Goal: Information Seeking & Learning: Learn about a topic

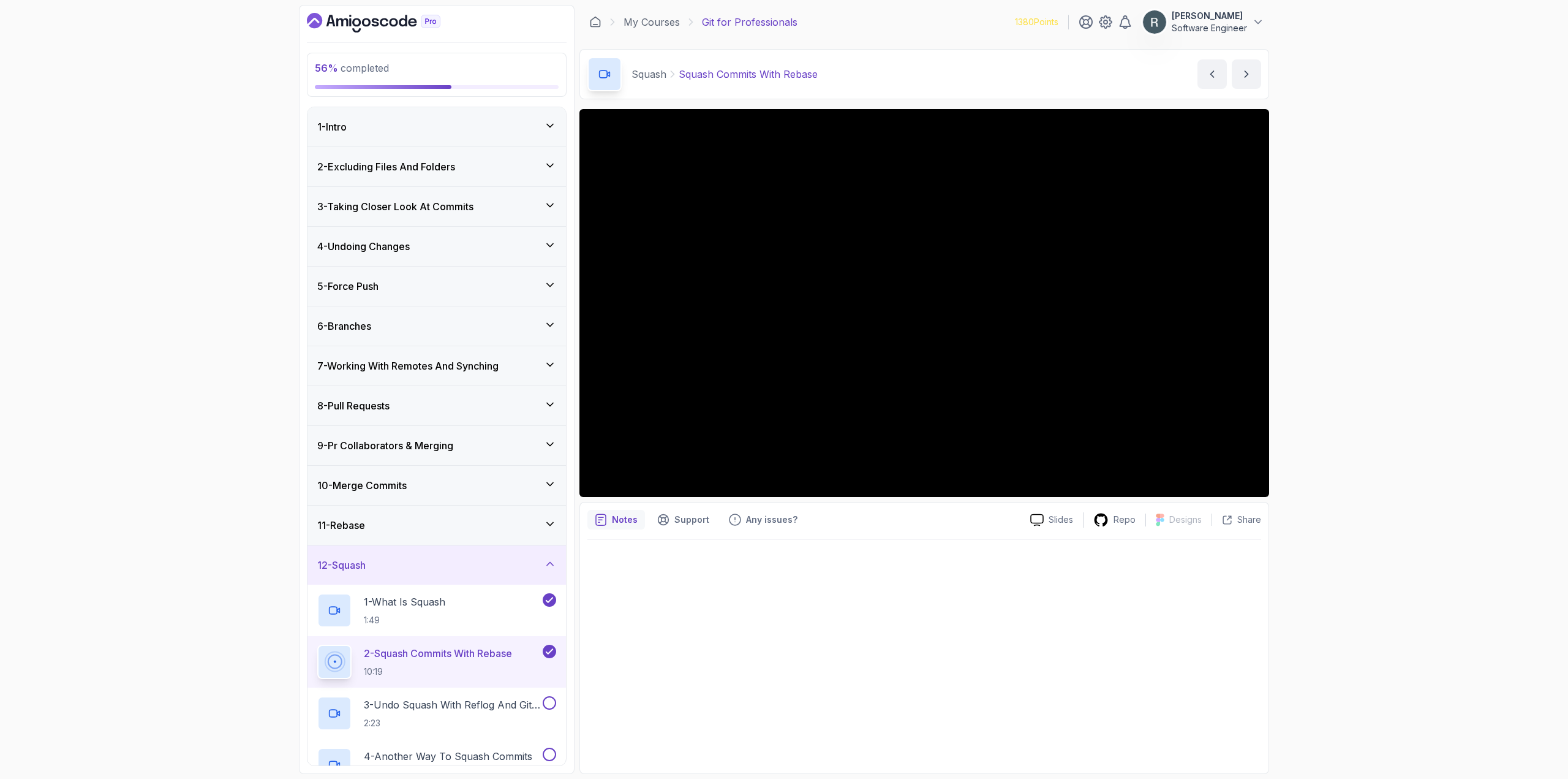
scroll to position [200, 0]
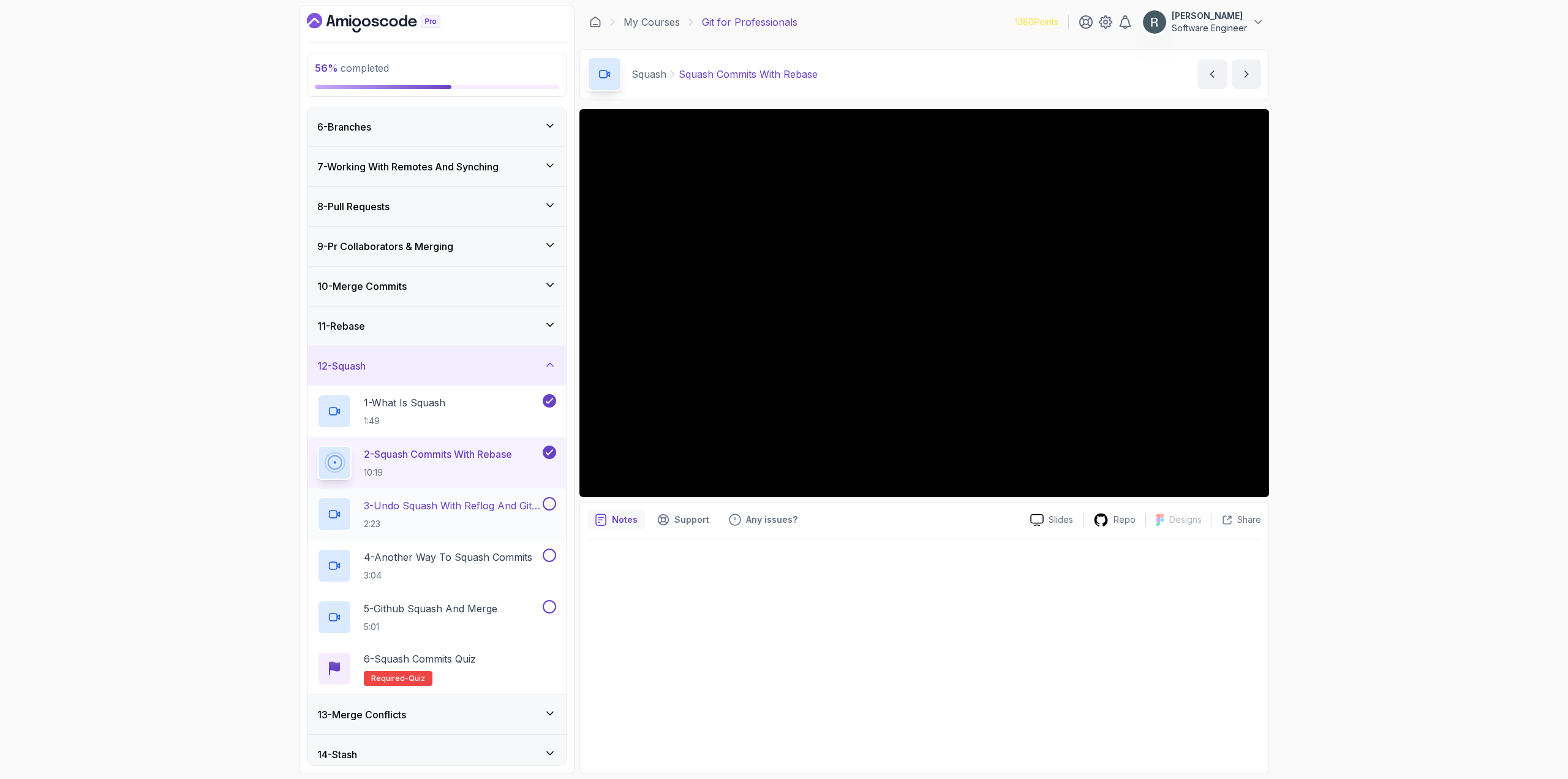
click at [526, 511] on p "3 - Undo Squash With Reflog And Git Reset" at bounding box center [452, 506] width 177 height 15
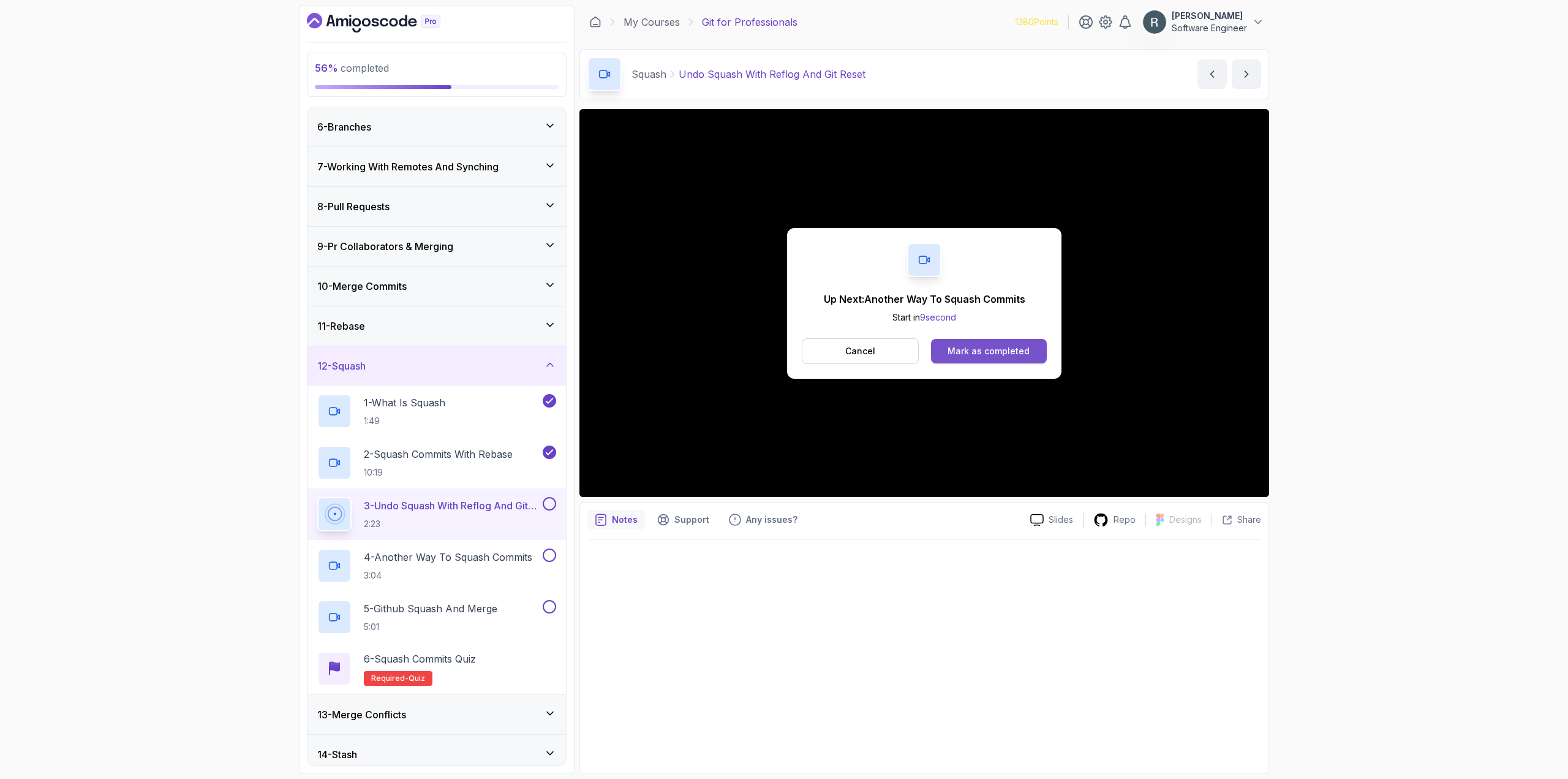
click at [998, 348] on div "Mark as completed" at bounding box center [989, 350] width 82 height 12
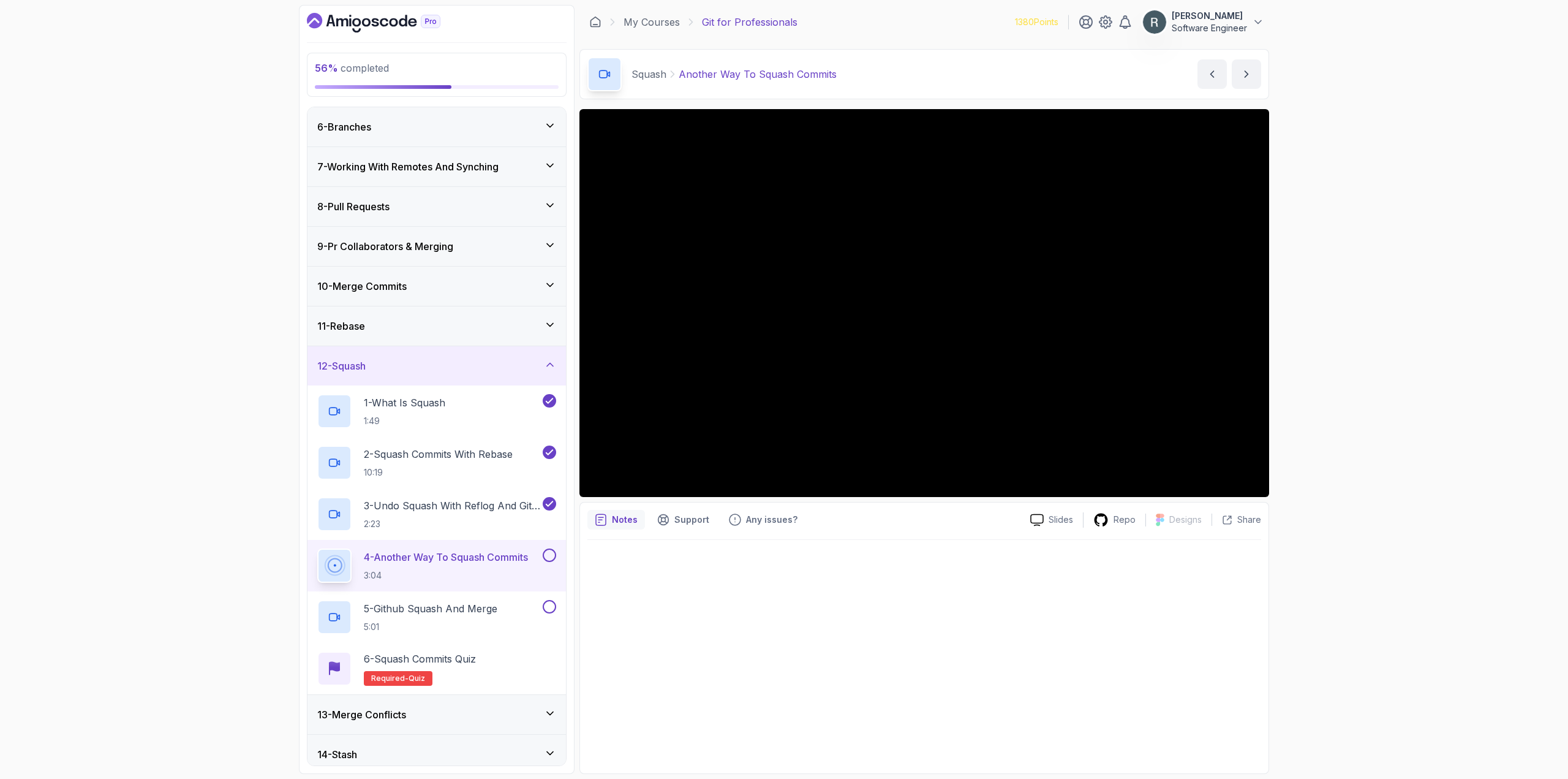
click at [552, 559] on button at bounding box center [549, 555] width 14 height 14
click at [527, 608] on div "5 - Github Squash And Merge 5:01" at bounding box center [429, 616] width 223 height 34
click at [554, 605] on button at bounding box center [549, 606] width 14 height 14
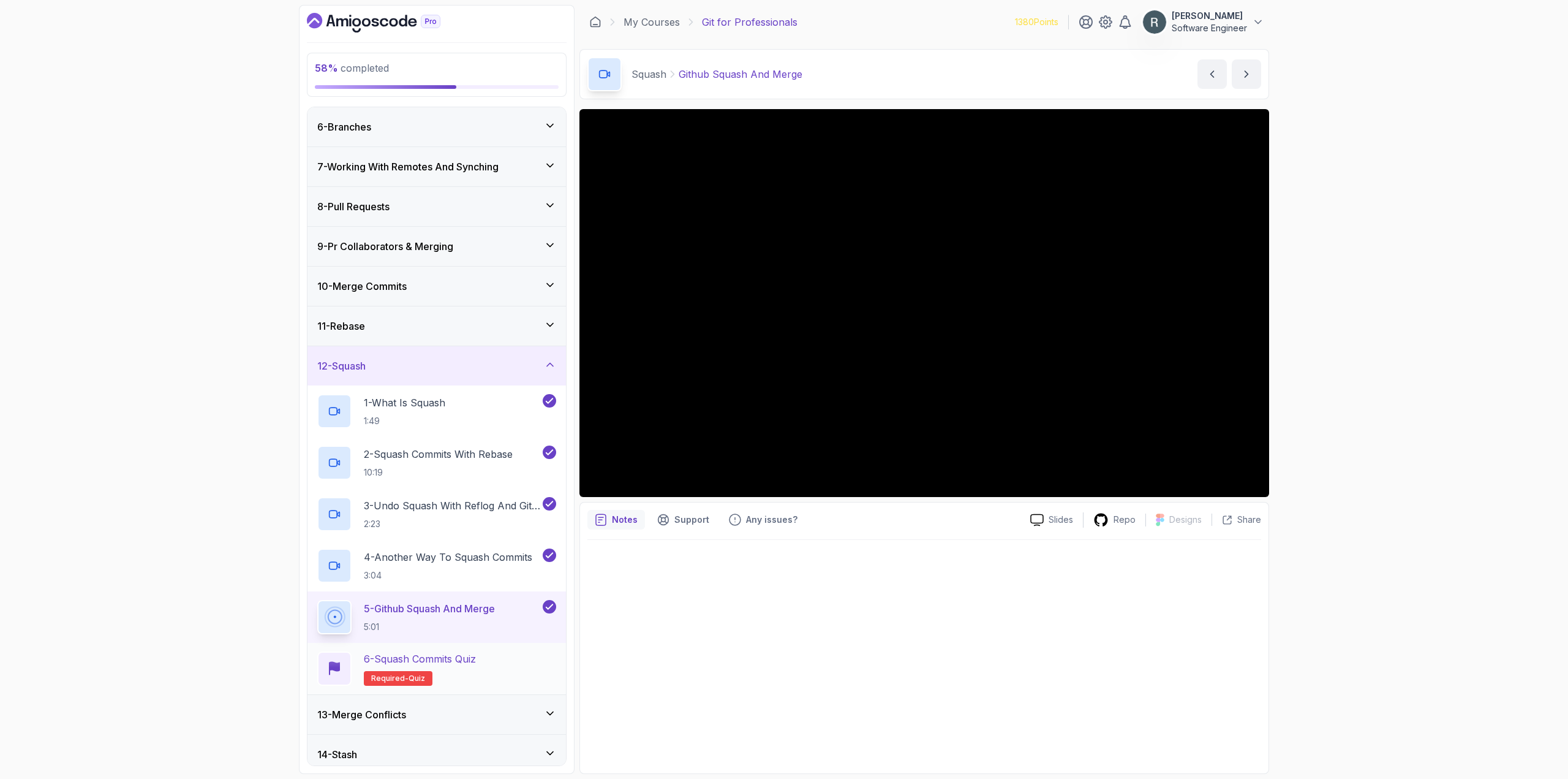
click at [516, 665] on div "6 - Squash Commits Quiz Required- quiz" at bounding box center [437, 668] width 239 height 34
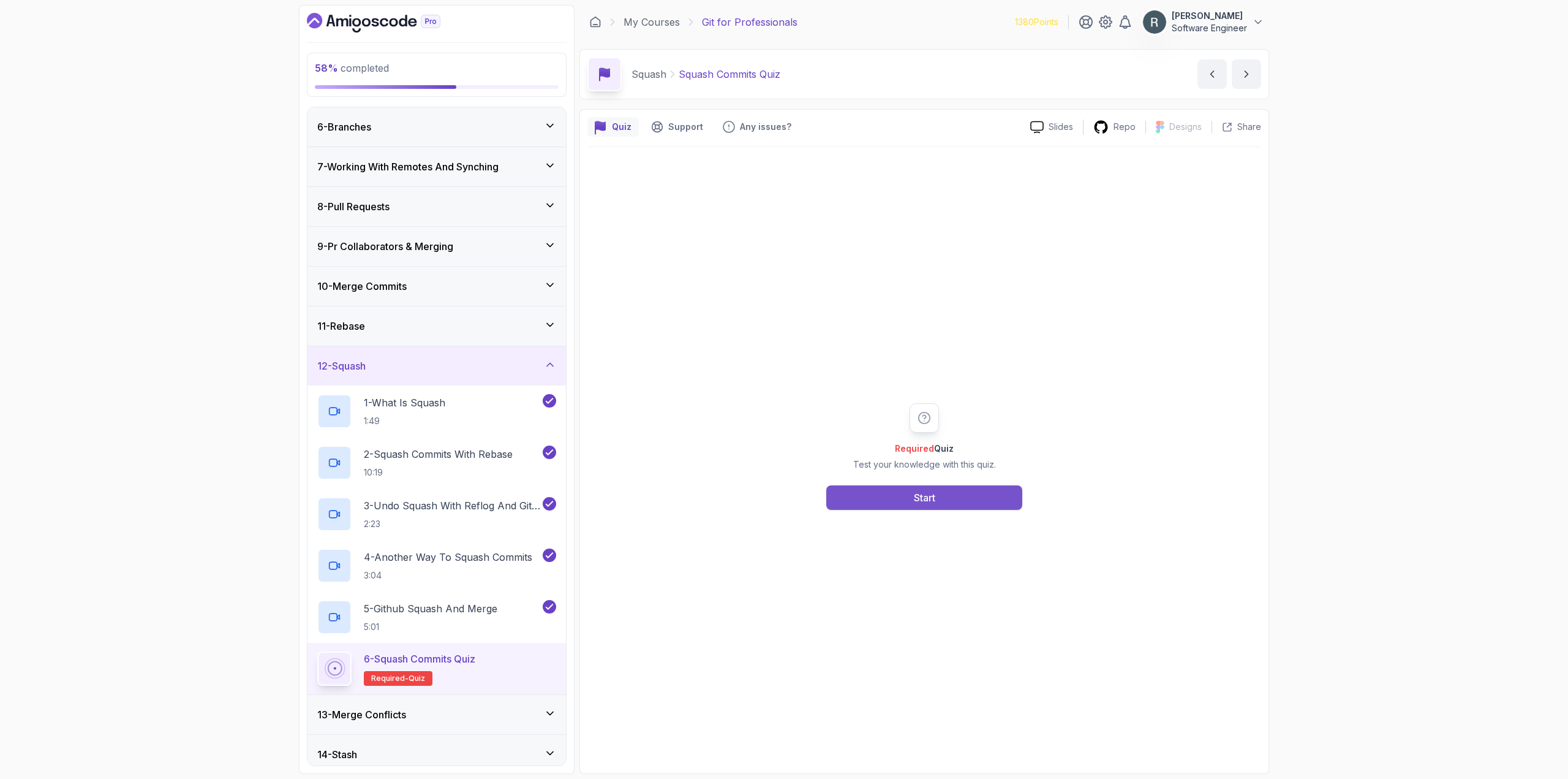
click at [935, 497] on div "Start" at bounding box center [924, 498] width 21 height 15
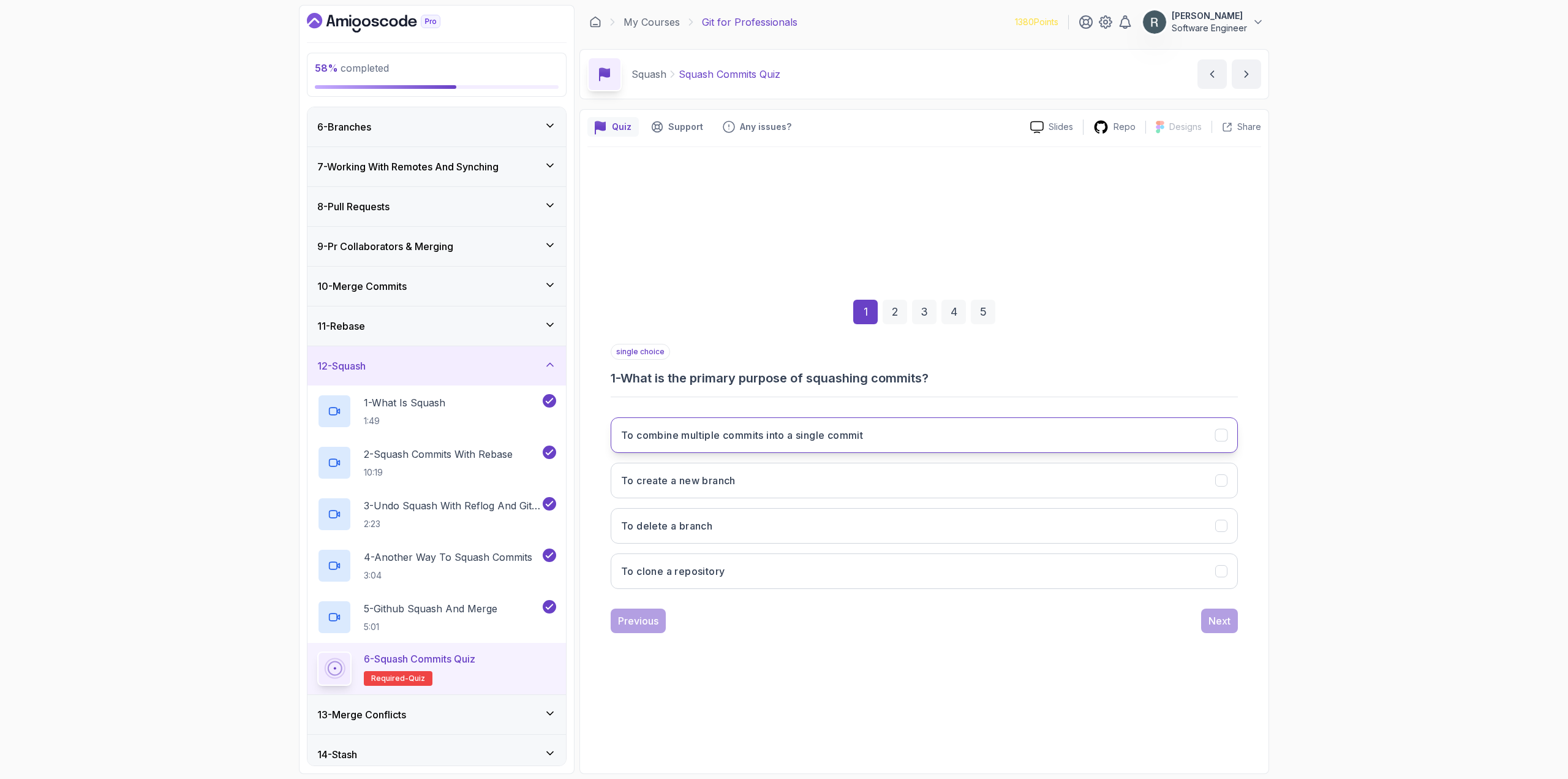
click at [898, 440] on button "To combine multiple commits into a single commit" at bounding box center [924, 435] width 627 height 36
click at [1212, 621] on div "Next" at bounding box center [1219, 621] width 22 height 15
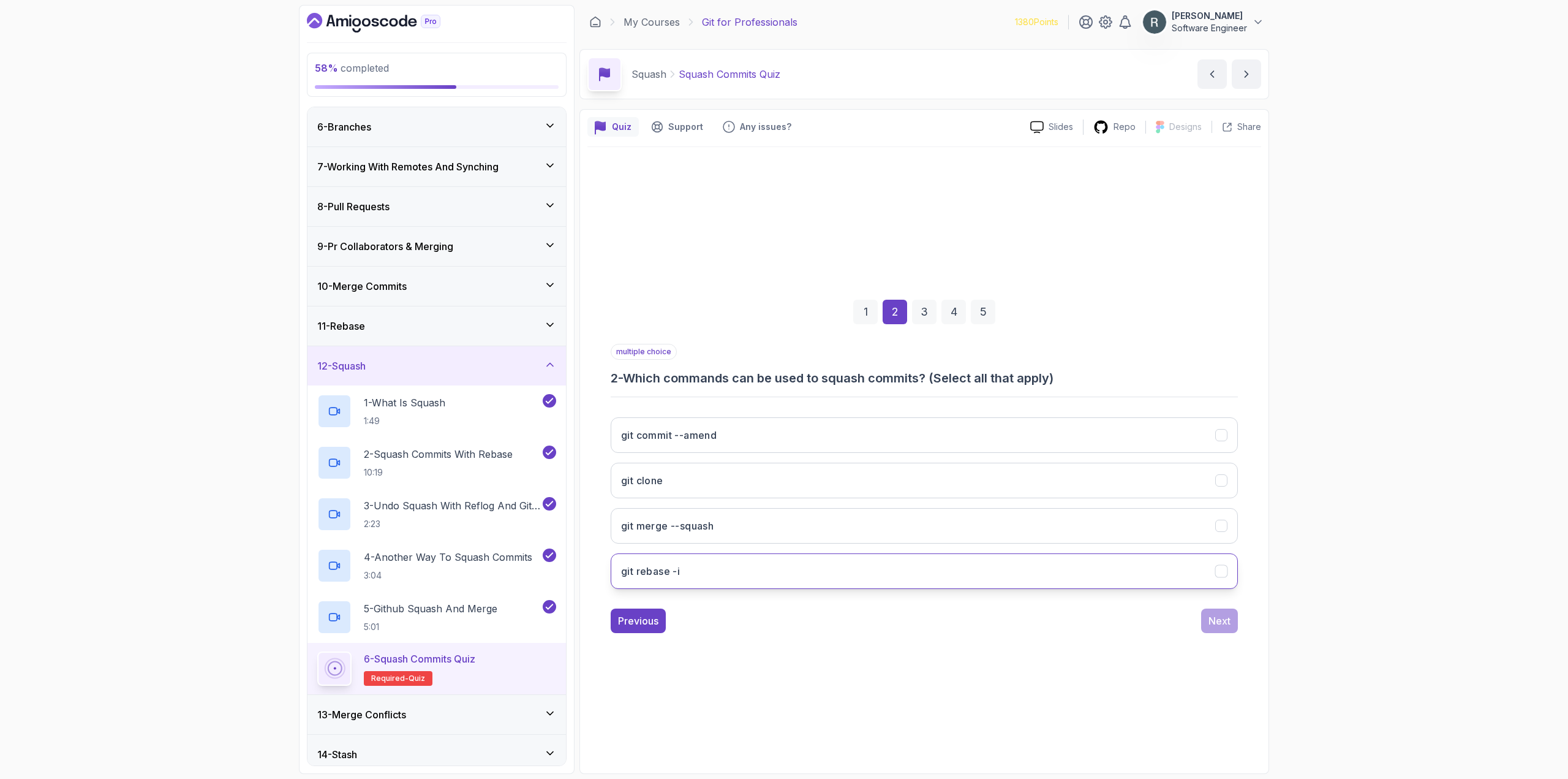
click at [987, 570] on button "git rebase -i" at bounding box center [924, 571] width 627 height 36
click at [1080, 533] on button "git merge --squash" at bounding box center [924, 525] width 627 height 36
click at [1212, 617] on div "Next" at bounding box center [1219, 621] width 22 height 15
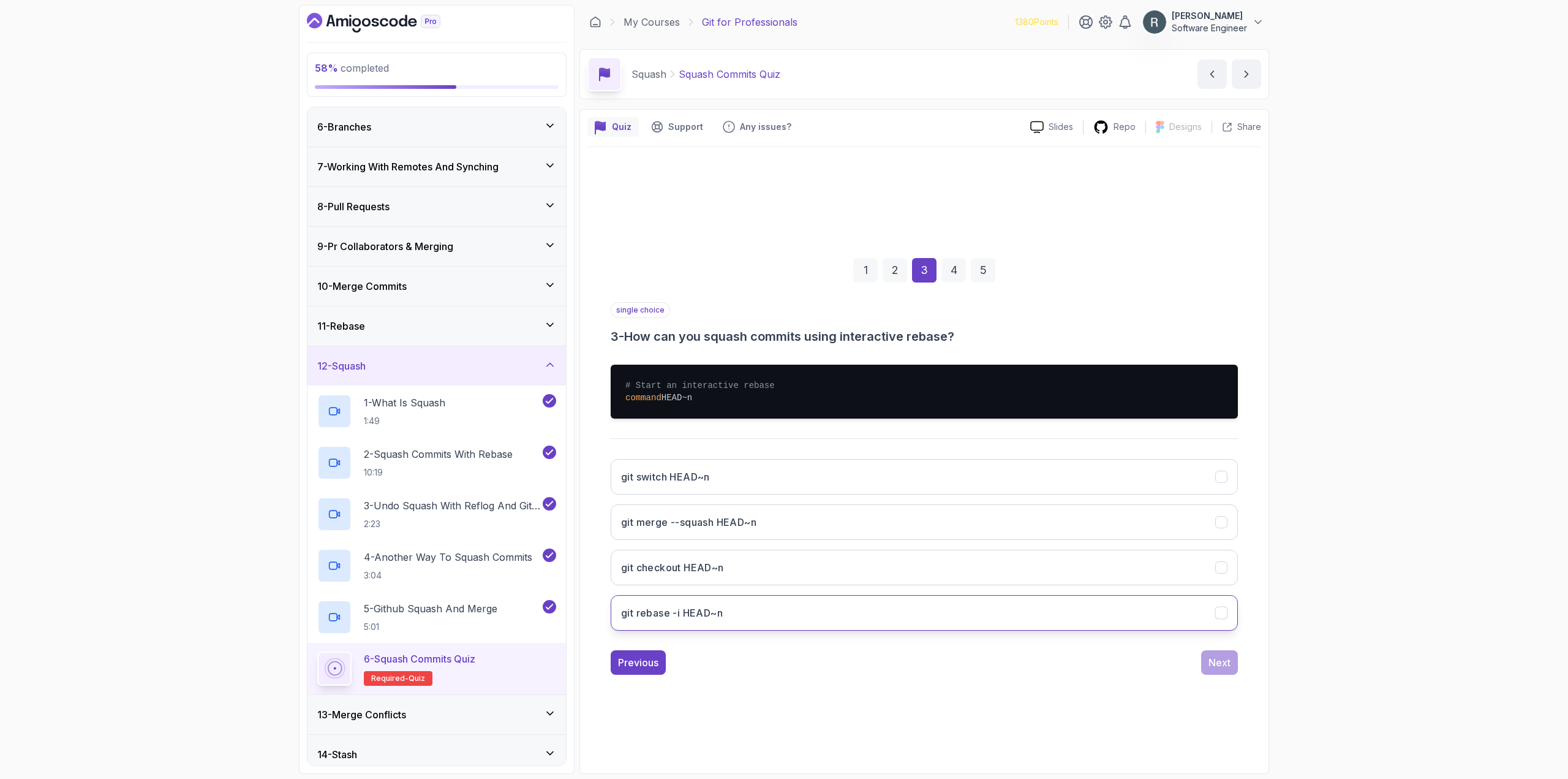
click at [1031, 607] on button "git rebase -i HEAD~n" at bounding box center [924, 613] width 627 height 36
click at [1227, 661] on div "Next" at bounding box center [1219, 662] width 22 height 15
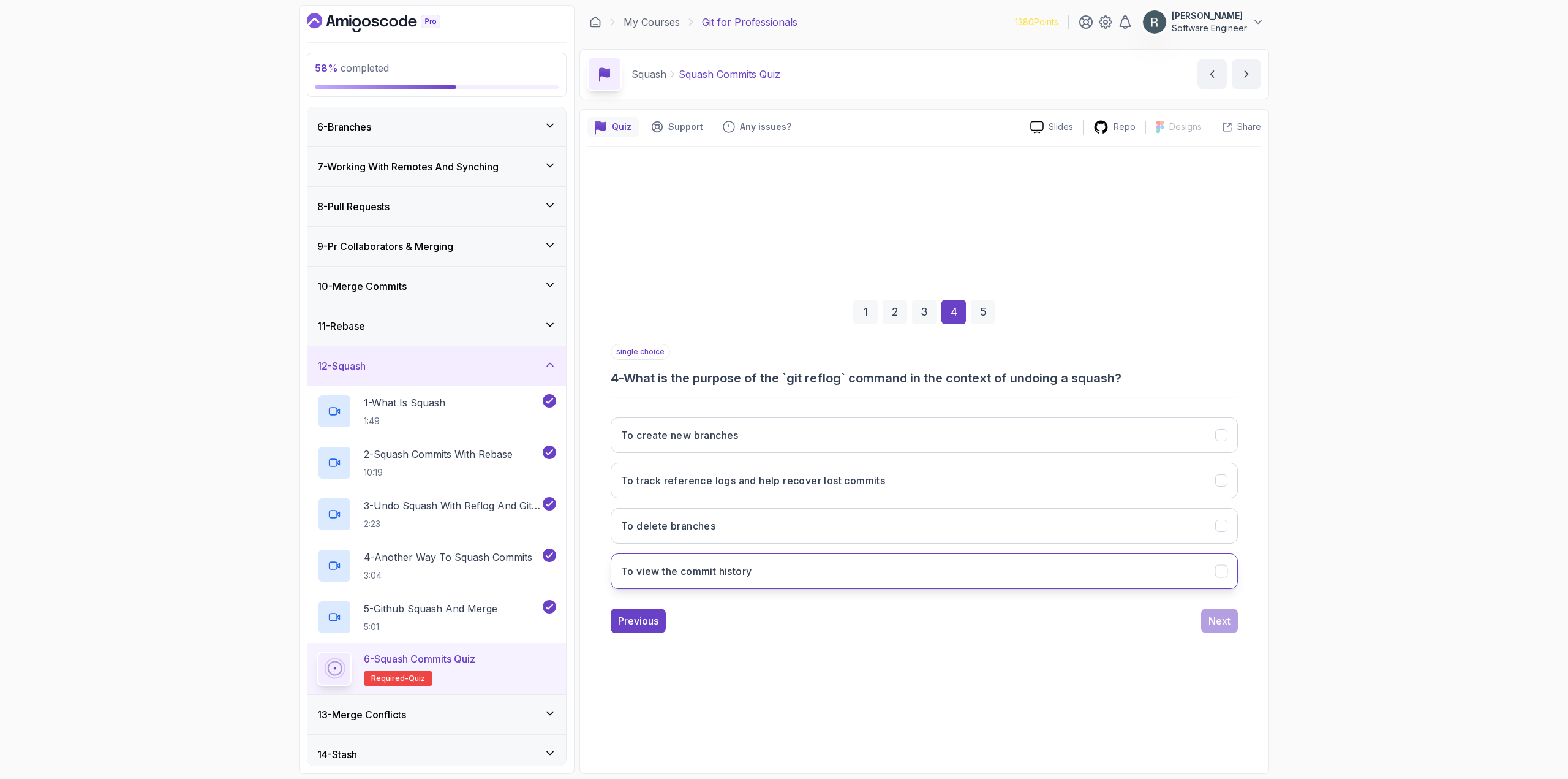
click at [962, 568] on button "To view the commit history" at bounding box center [924, 571] width 627 height 36
click at [1216, 625] on div "Next" at bounding box center [1219, 621] width 22 height 15
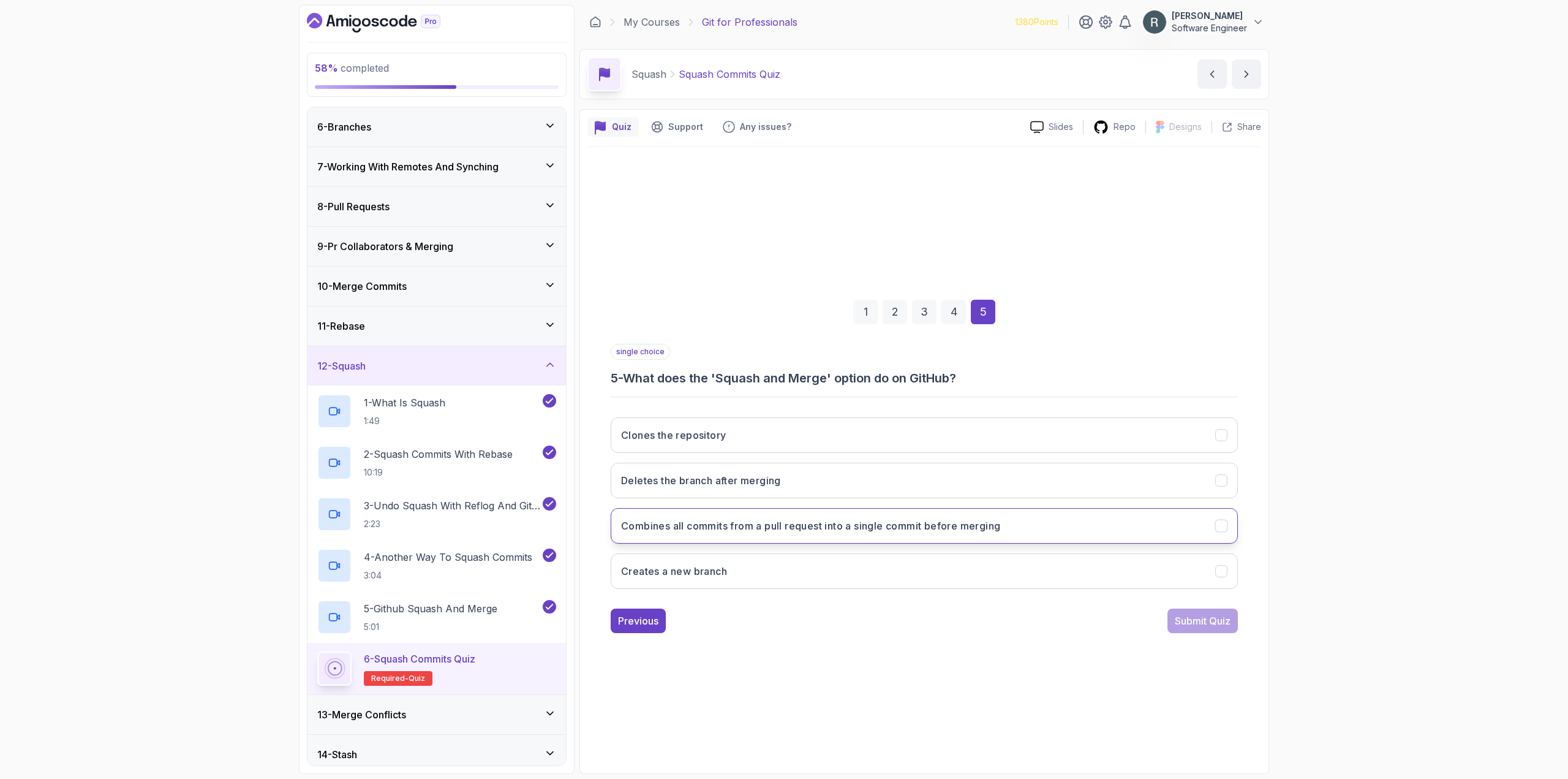
click at [967, 533] on button "Combines all commits from a pull request into a single commit before merging" at bounding box center [924, 525] width 627 height 36
click at [1189, 624] on div "Submit Quiz" at bounding box center [1203, 621] width 56 height 15
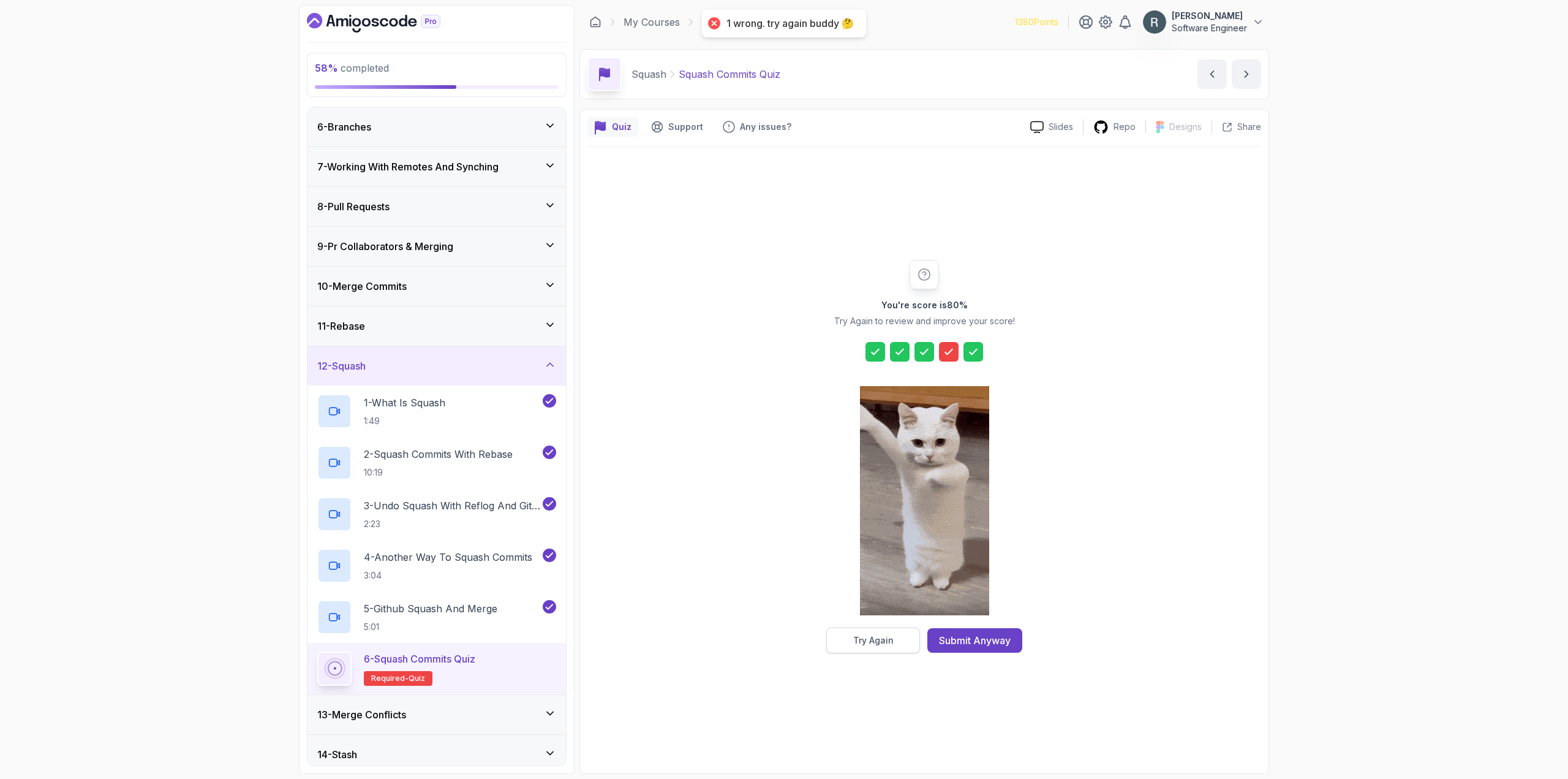
click at [886, 639] on div "Try Again" at bounding box center [874, 640] width 40 height 12
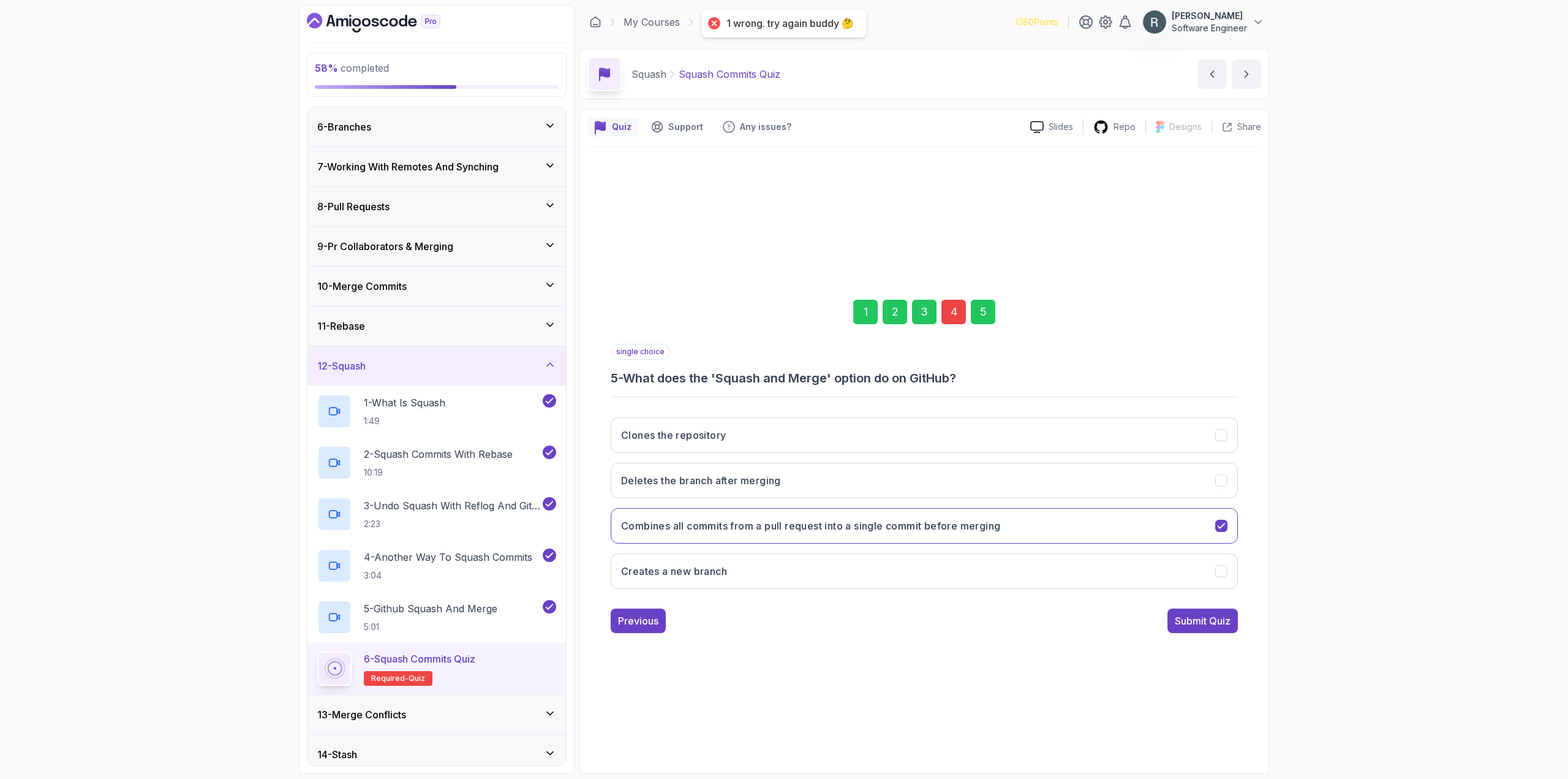
click at [956, 305] on div "4" at bounding box center [954, 312] width 25 height 25
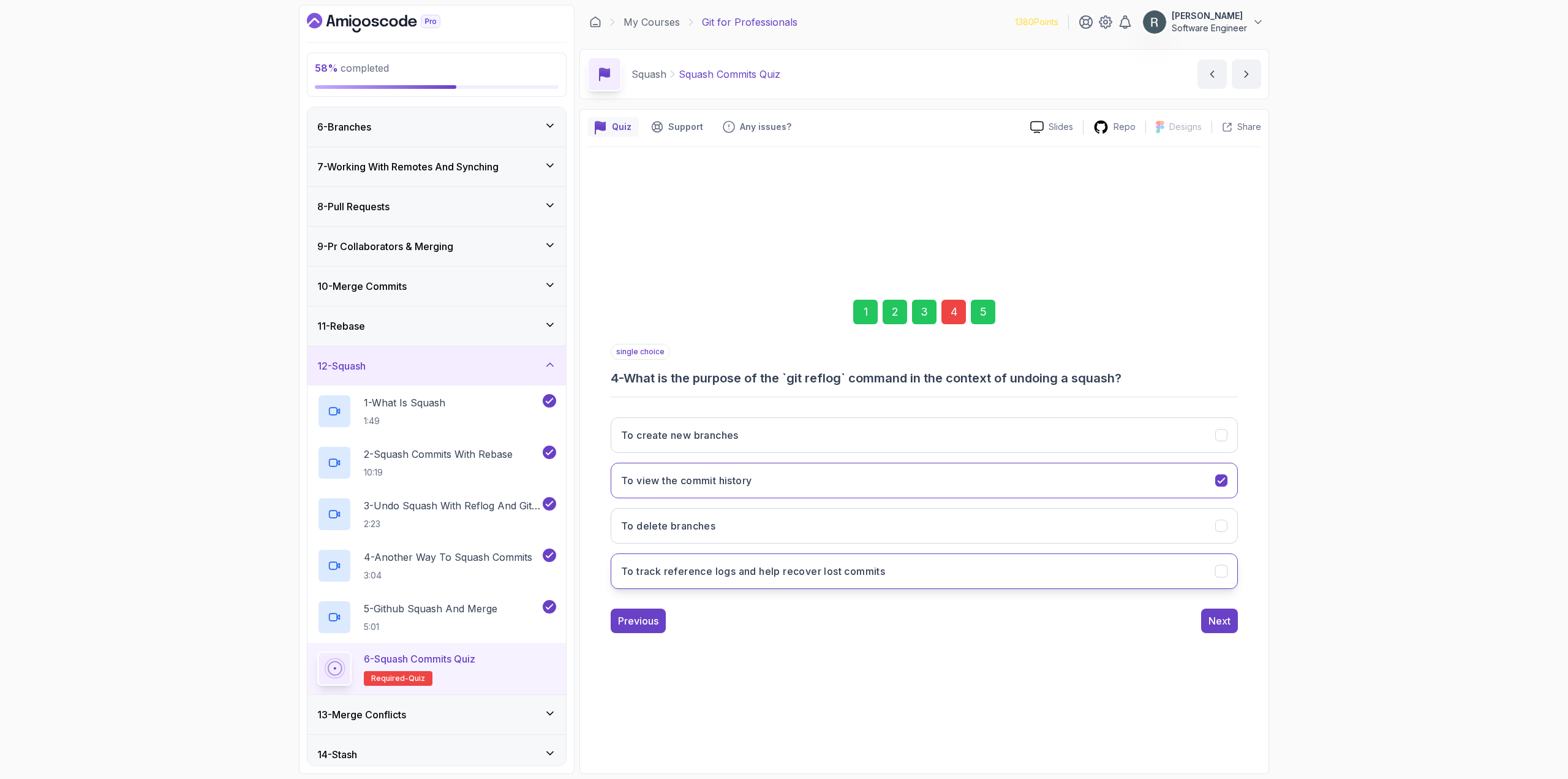
click at [878, 575] on h3 "To track reference logs and help recover lost commits" at bounding box center [753, 571] width 264 height 15
click at [976, 315] on div "5" at bounding box center [983, 312] width 25 height 25
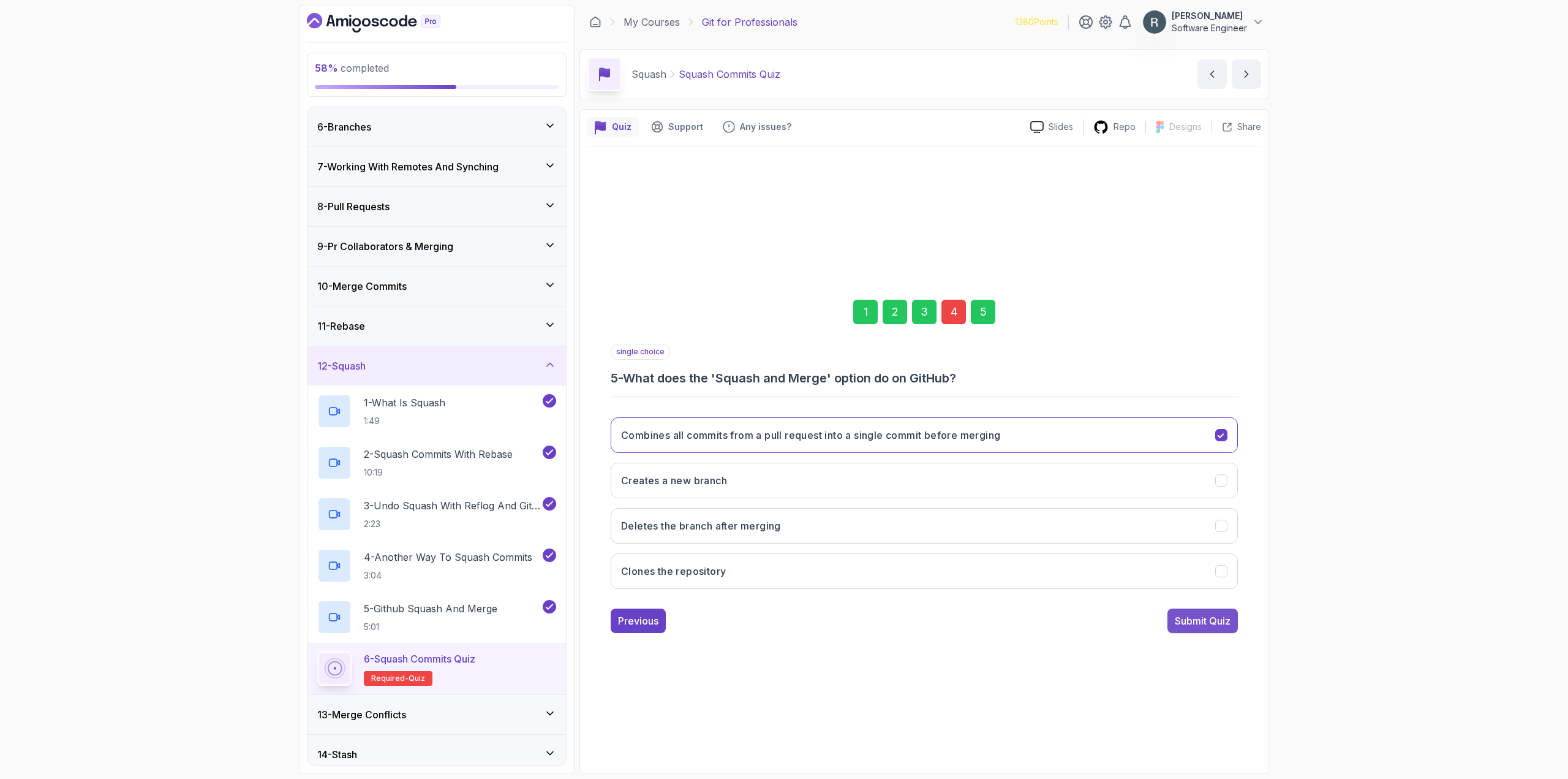
click at [1203, 617] on div "Submit Quiz" at bounding box center [1203, 621] width 56 height 15
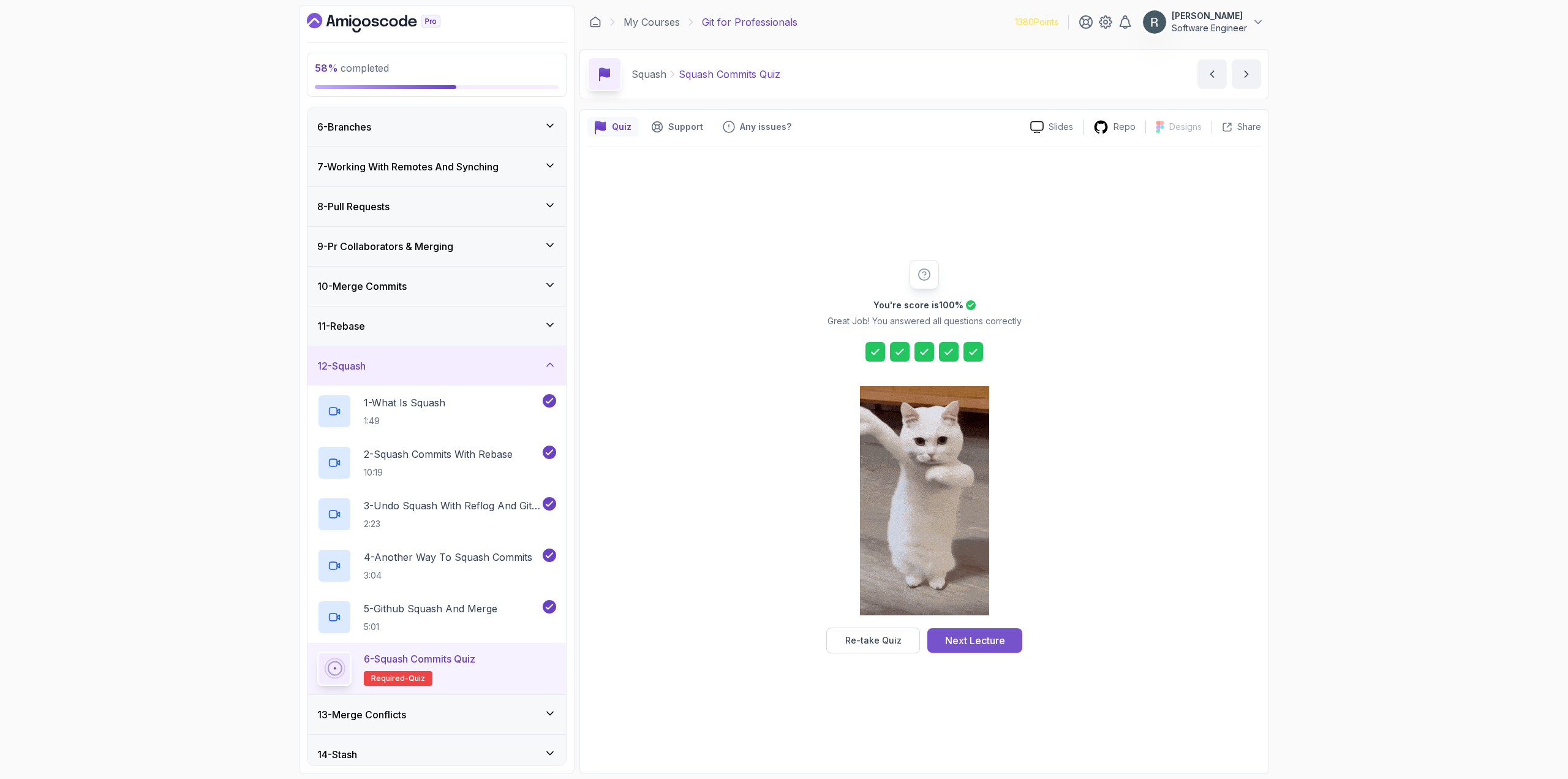
click at [967, 645] on div "Next Lecture" at bounding box center [975, 640] width 60 height 15
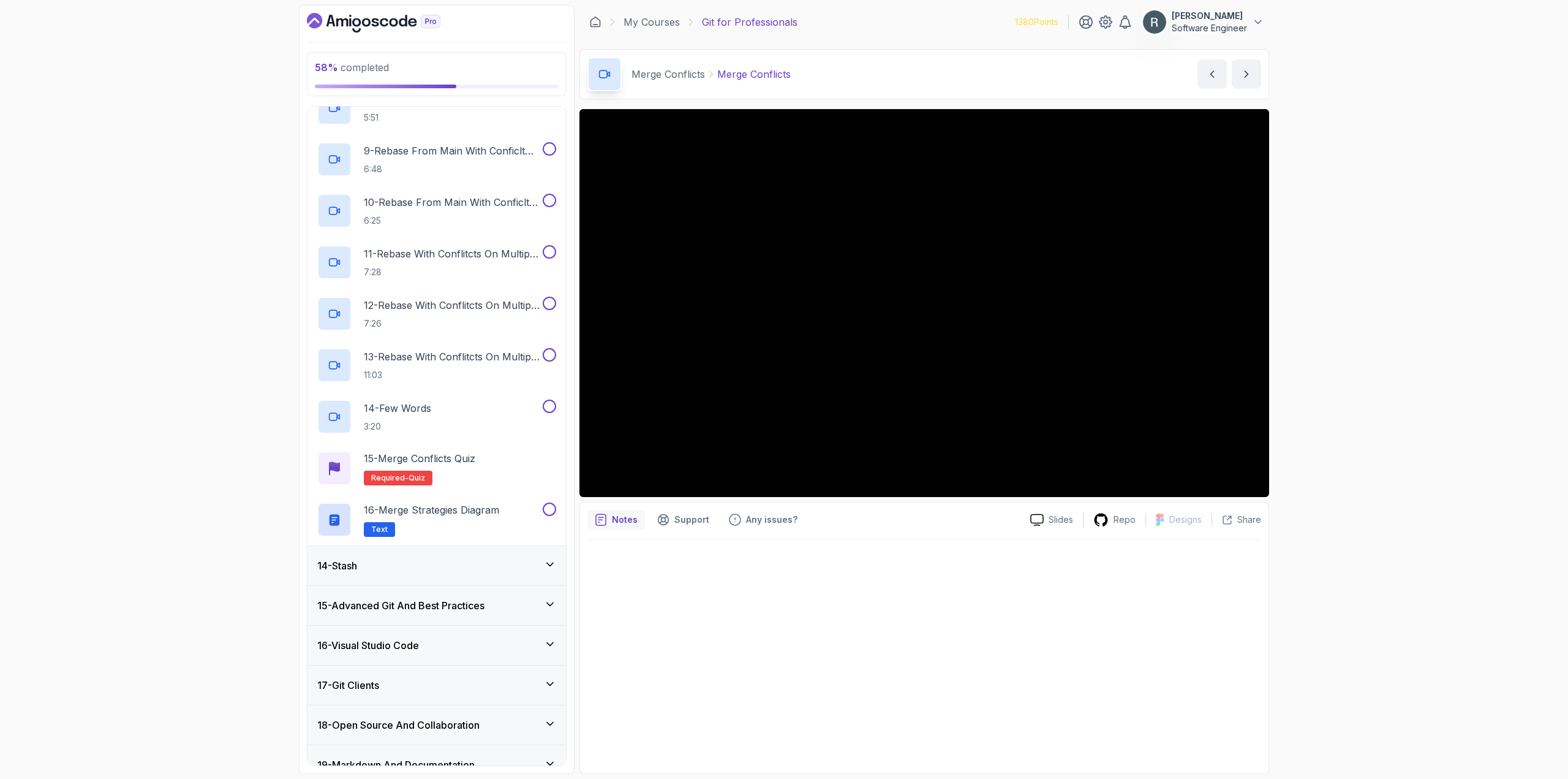
scroll to position [961, 0]
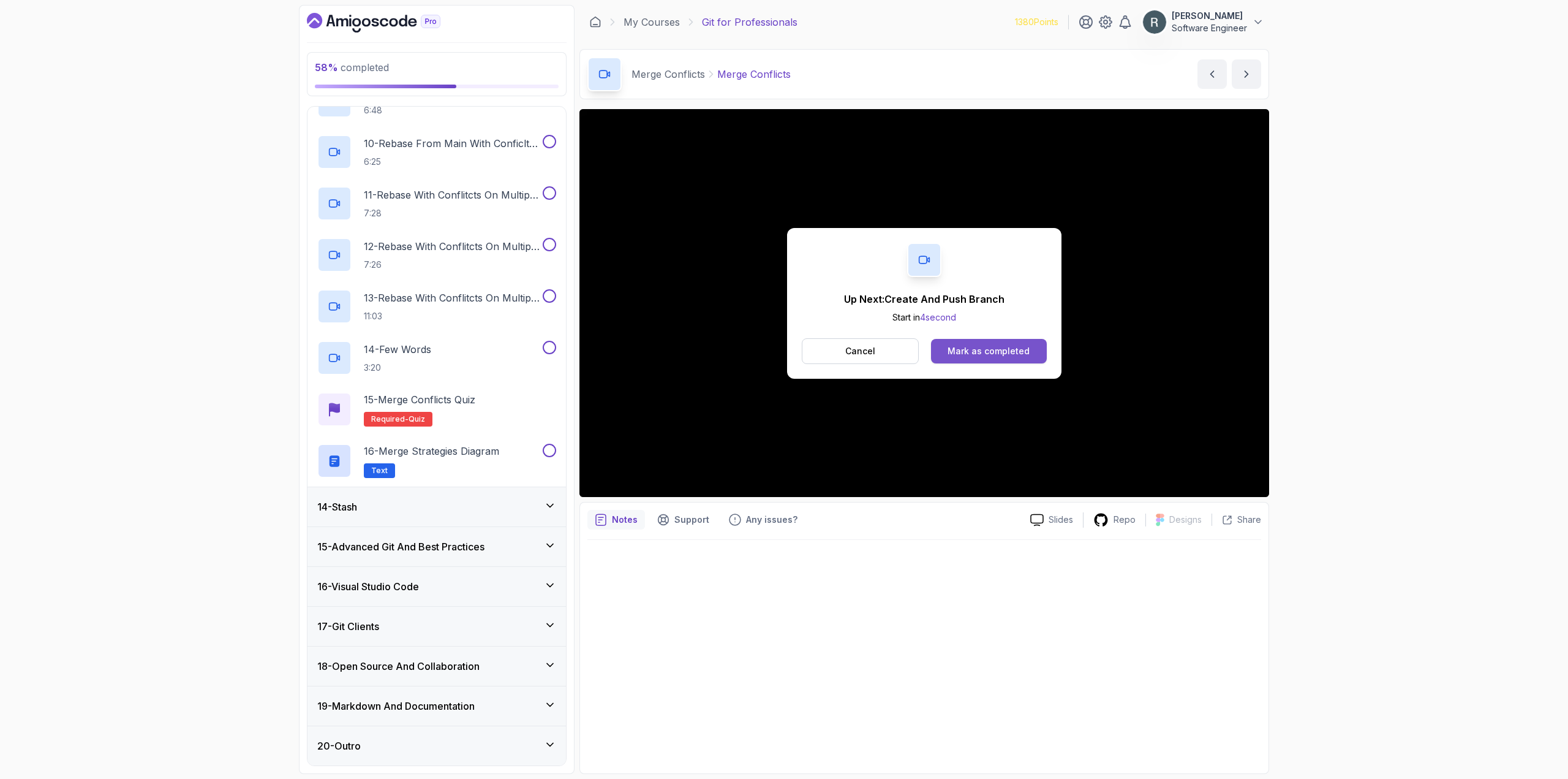
click at [988, 349] on div "Mark as completed" at bounding box center [989, 350] width 82 height 12
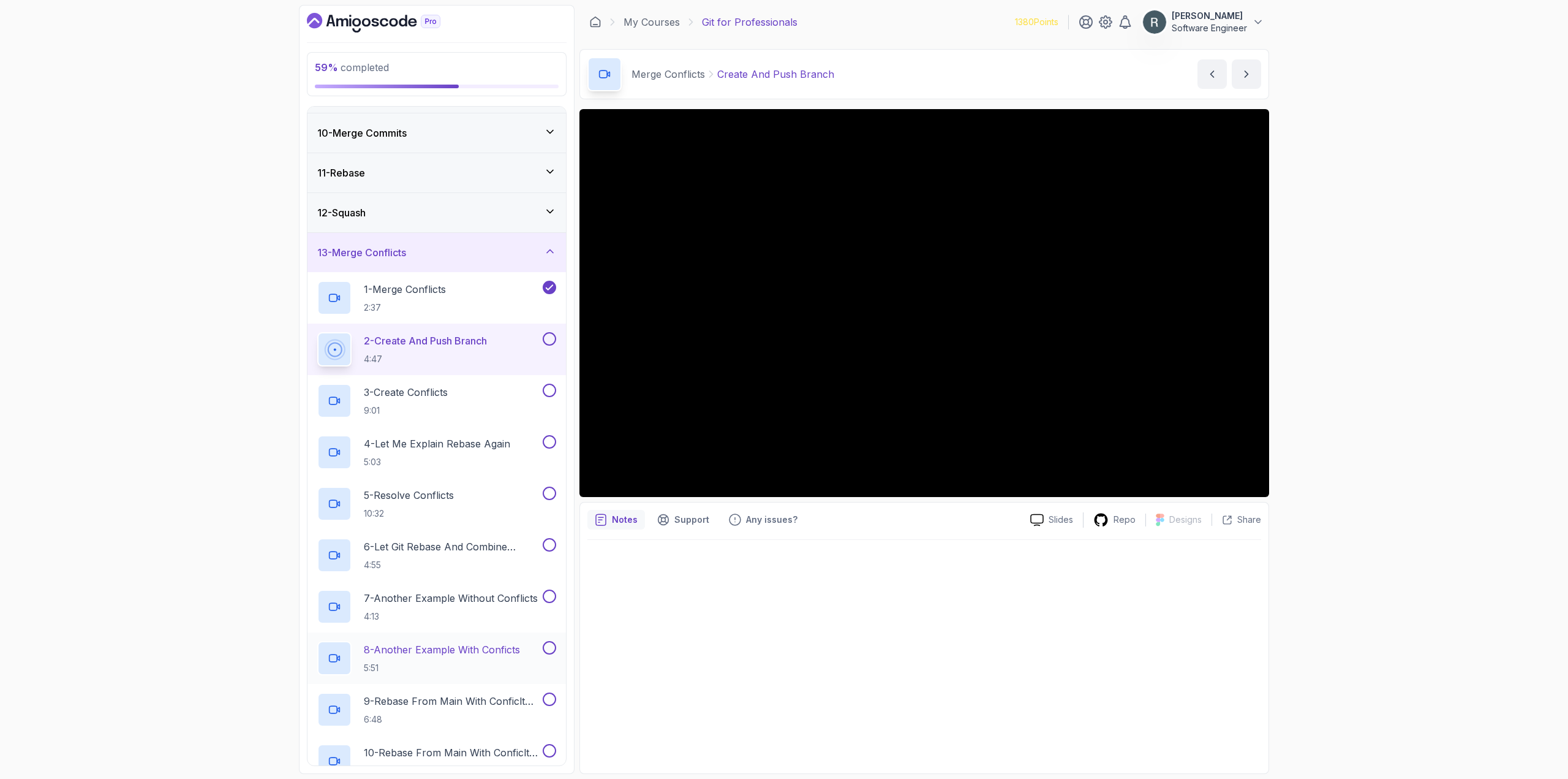
scroll to position [348, 0]
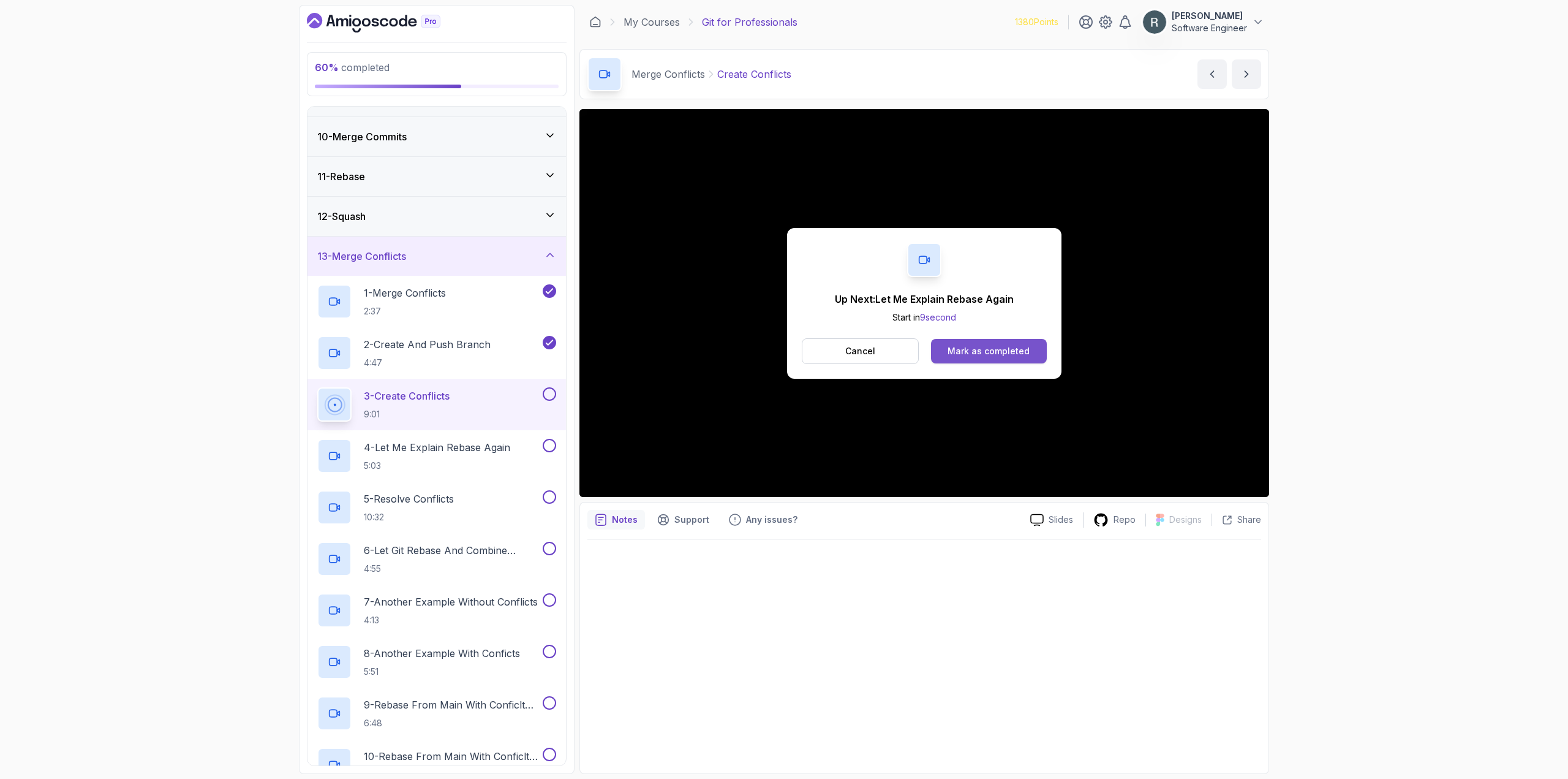
click at [951, 355] on div "Mark as completed" at bounding box center [989, 350] width 82 height 12
click at [967, 346] on div "Mark as completed" at bounding box center [989, 350] width 82 height 12
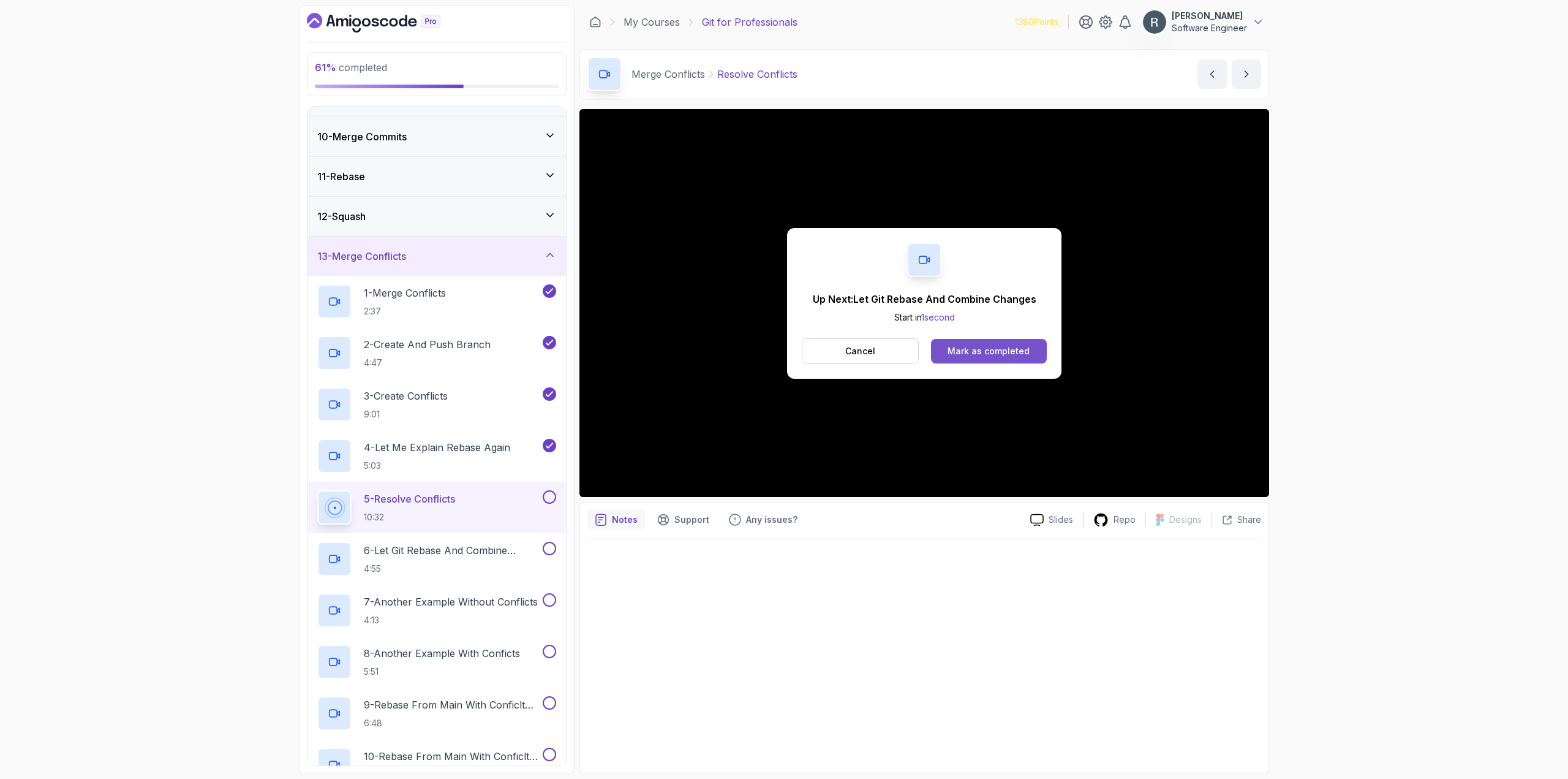
click at [1032, 353] on button "Mark as completed" at bounding box center [990, 350] width 116 height 25
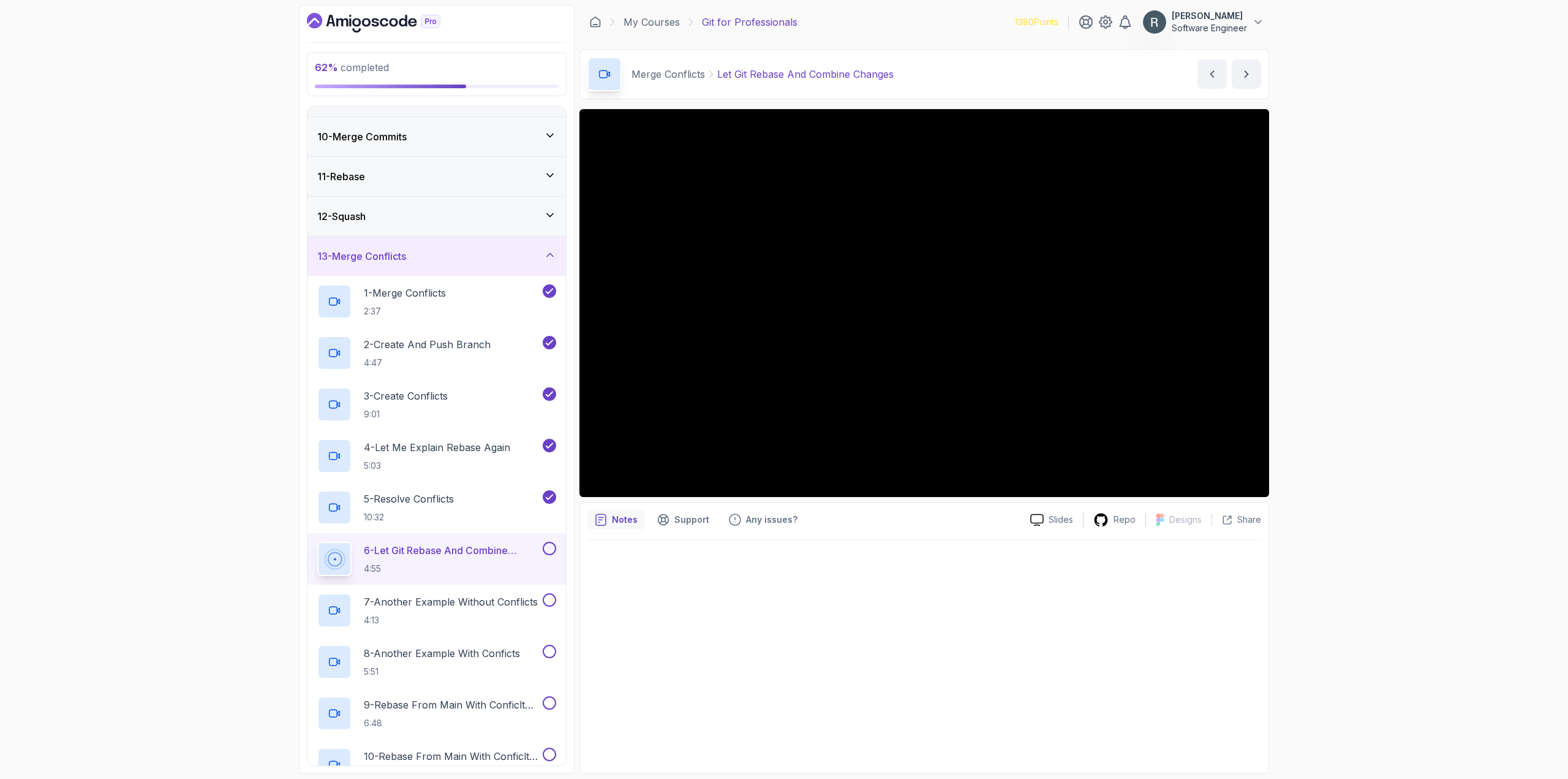
click at [546, 546] on button at bounding box center [549, 548] width 14 height 14
click at [506, 607] on p "7 - Another Example Without Conflicts" at bounding box center [451, 601] width 174 height 15
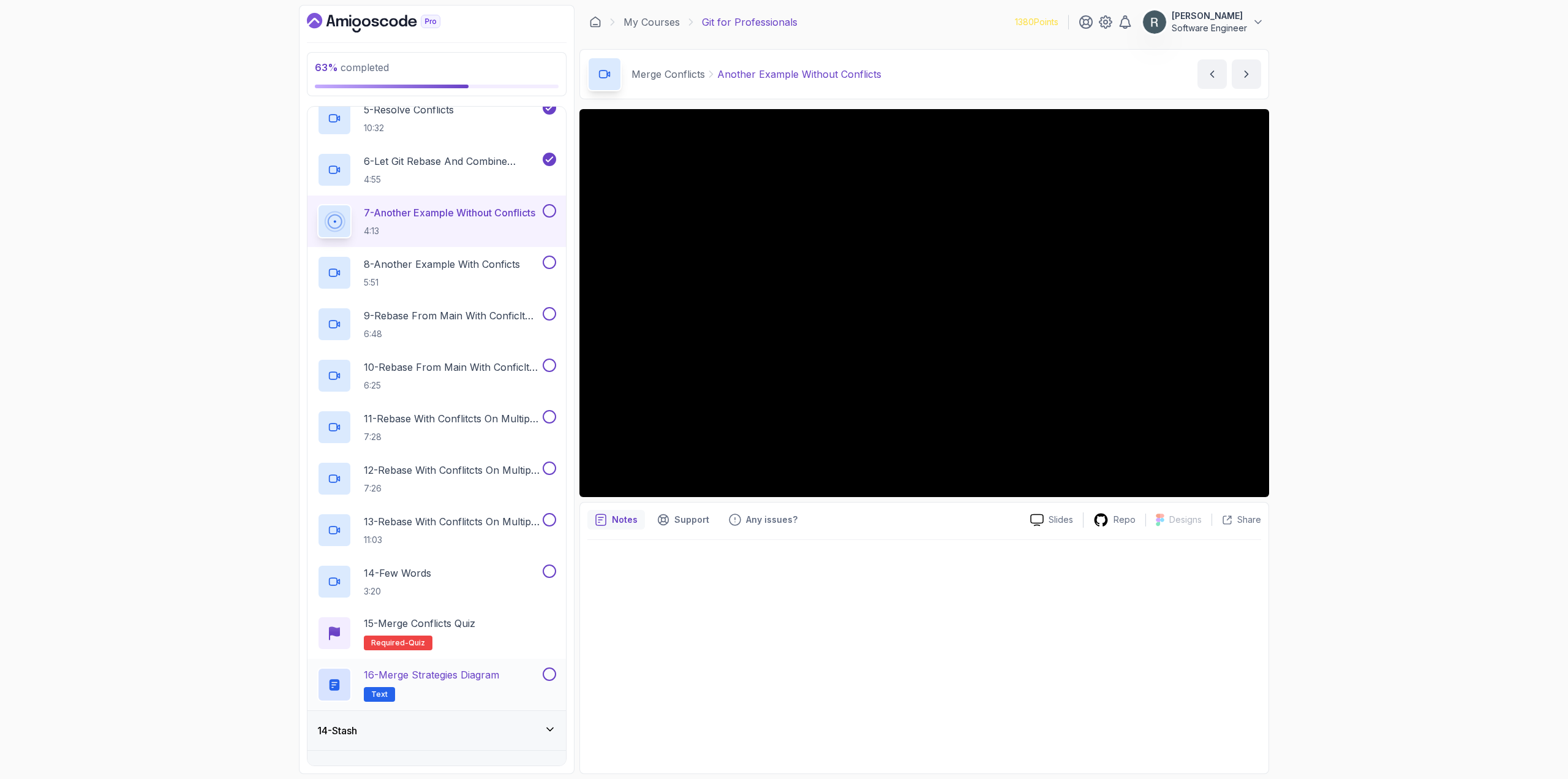
scroll to position [716, 0]
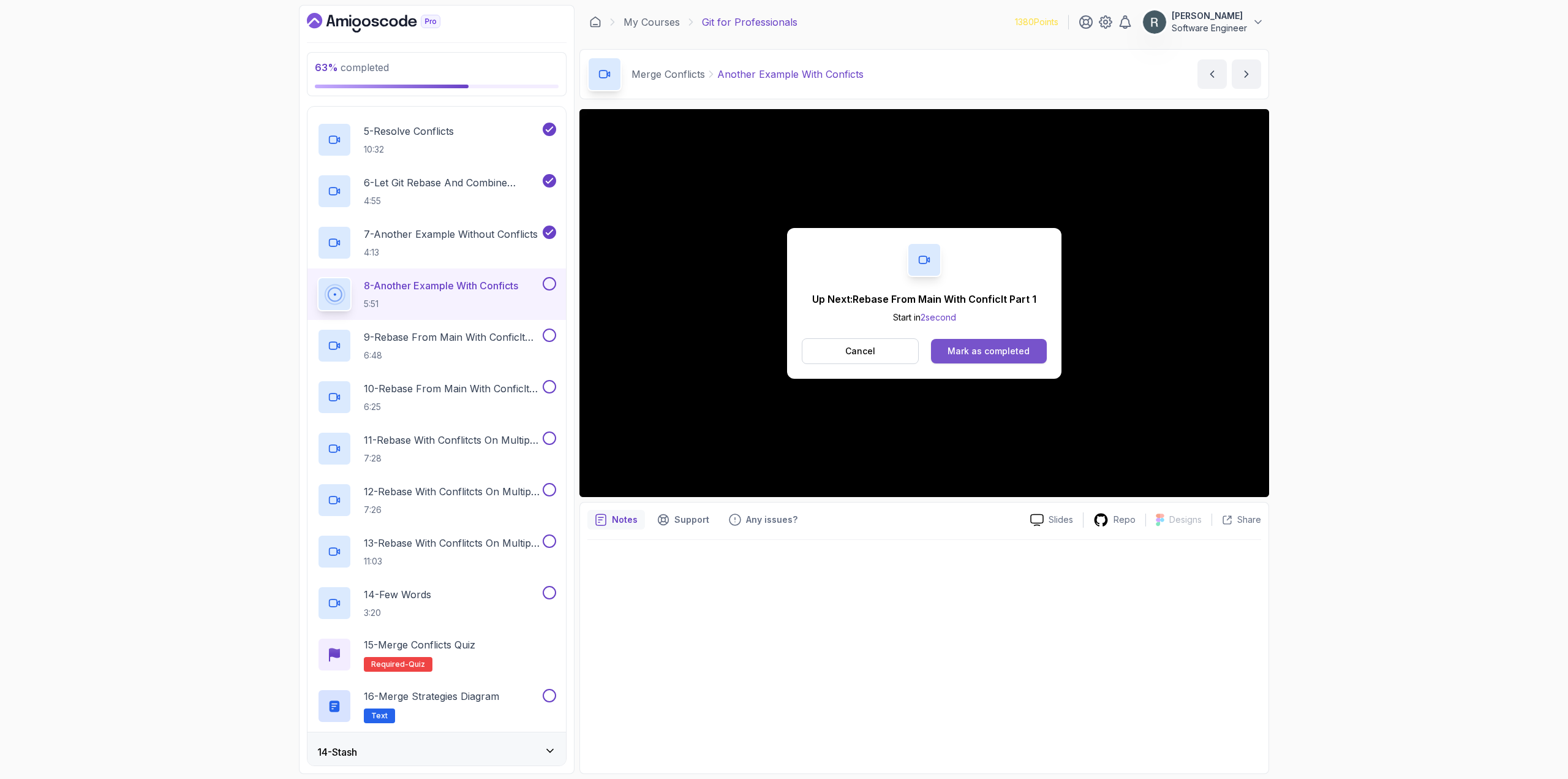
click at [1008, 353] on div "Mark as completed" at bounding box center [989, 350] width 82 height 12
click at [1003, 359] on button "Mark as completed" at bounding box center [990, 350] width 116 height 25
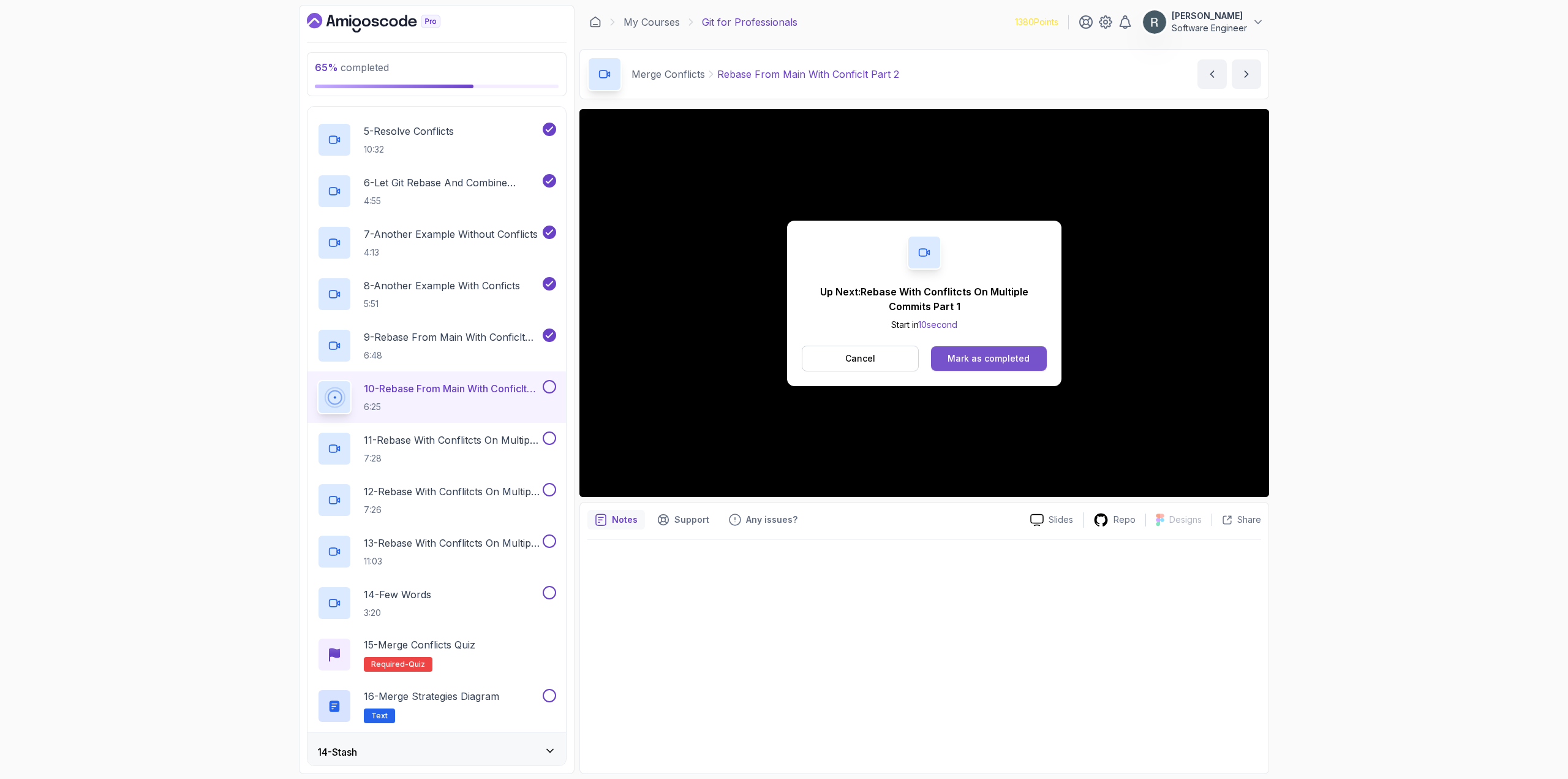
click at [982, 357] on div "Mark as completed" at bounding box center [989, 358] width 82 height 12
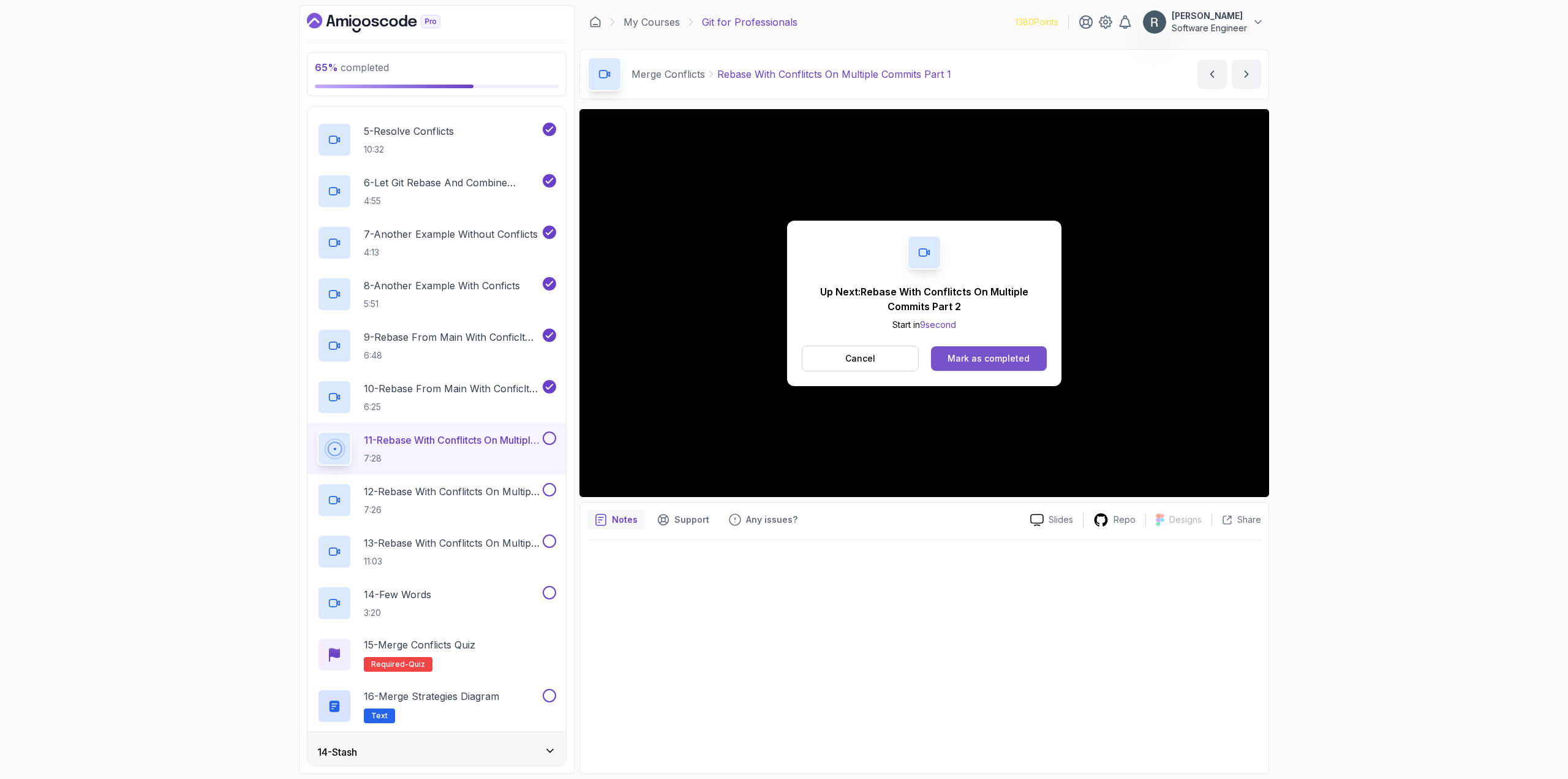
click at [988, 362] on div "Mark as completed" at bounding box center [989, 358] width 82 height 12
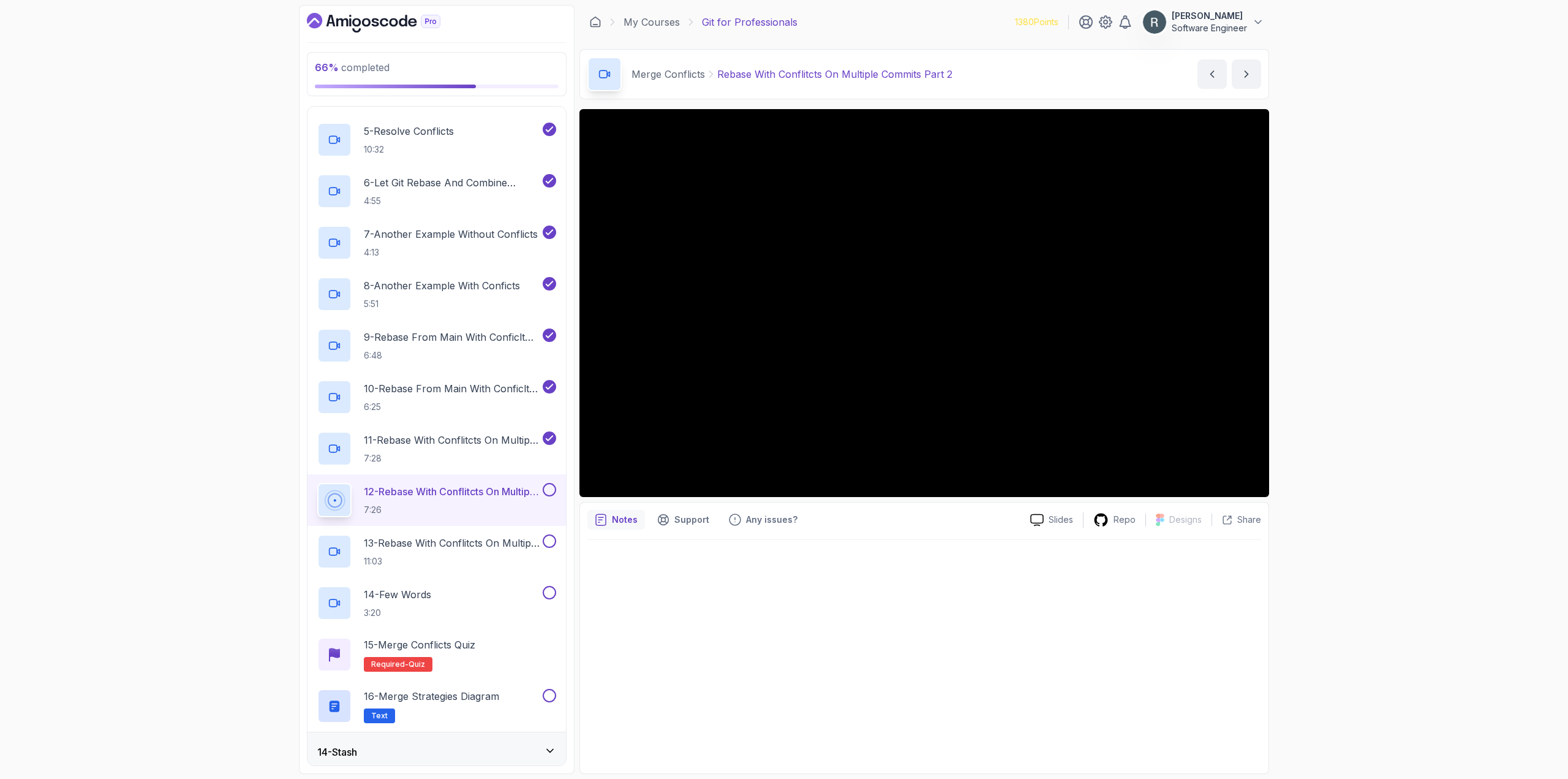
click at [549, 489] on button at bounding box center [549, 489] width 14 height 14
click at [465, 553] on h2 "13 - Rebase With Conflitcts On Multiple Commits Part 3 11:03" at bounding box center [452, 551] width 177 height 32
click at [543, 541] on button at bounding box center [549, 541] width 14 height 14
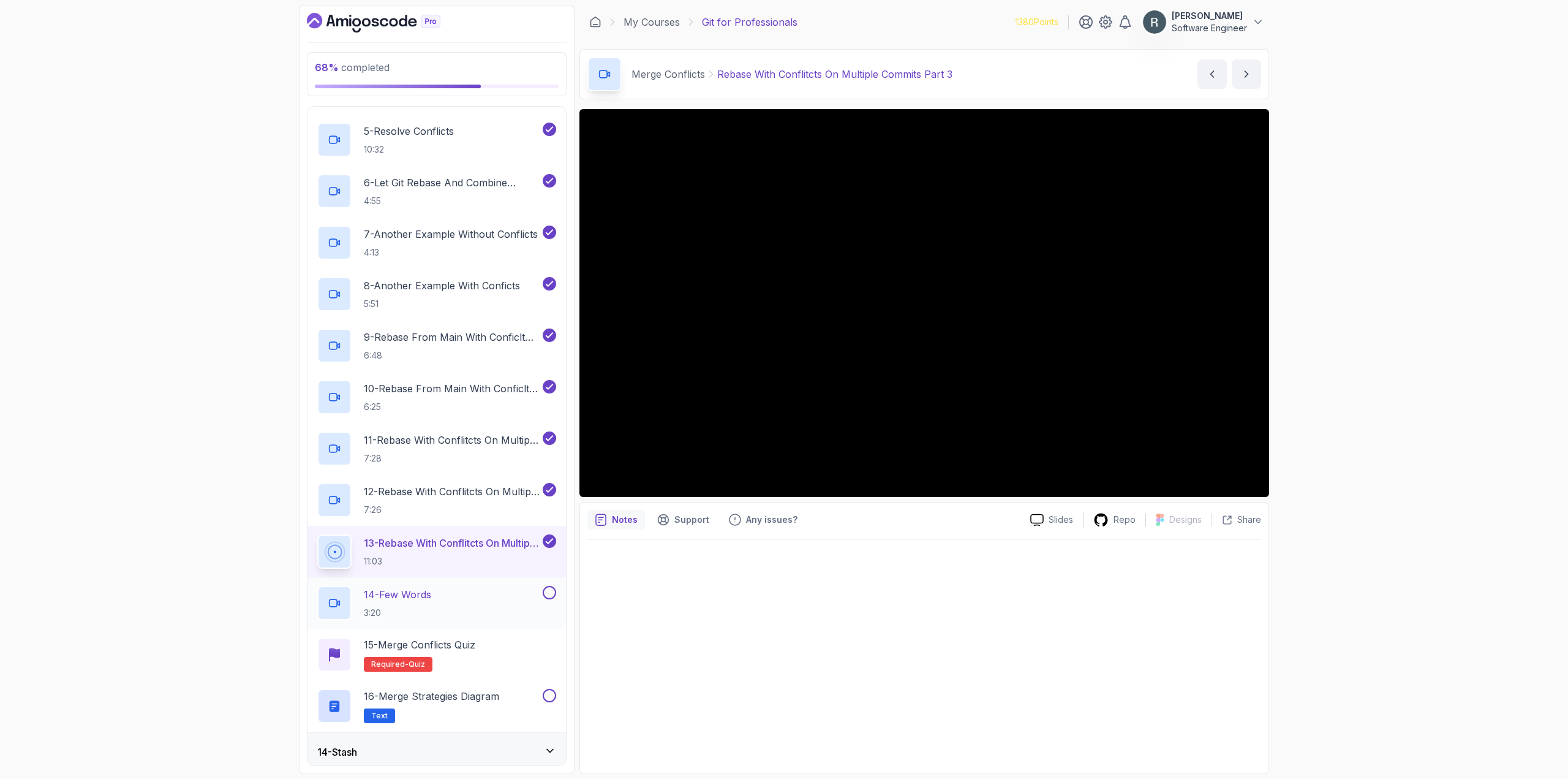
click at [498, 587] on div "14 - Few Words 3:20" at bounding box center [429, 602] width 223 height 34
click at [555, 597] on button at bounding box center [549, 592] width 14 height 14
click at [517, 634] on div "15 - Merge Conflicts Quiz Required- quiz" at bounding box center [436, 655] width 258 height 52
click at [500, 646] on div "15 - Merge Conflicts Quiz Required- quiz" at bounding box center [437, 654] width 239 height 34
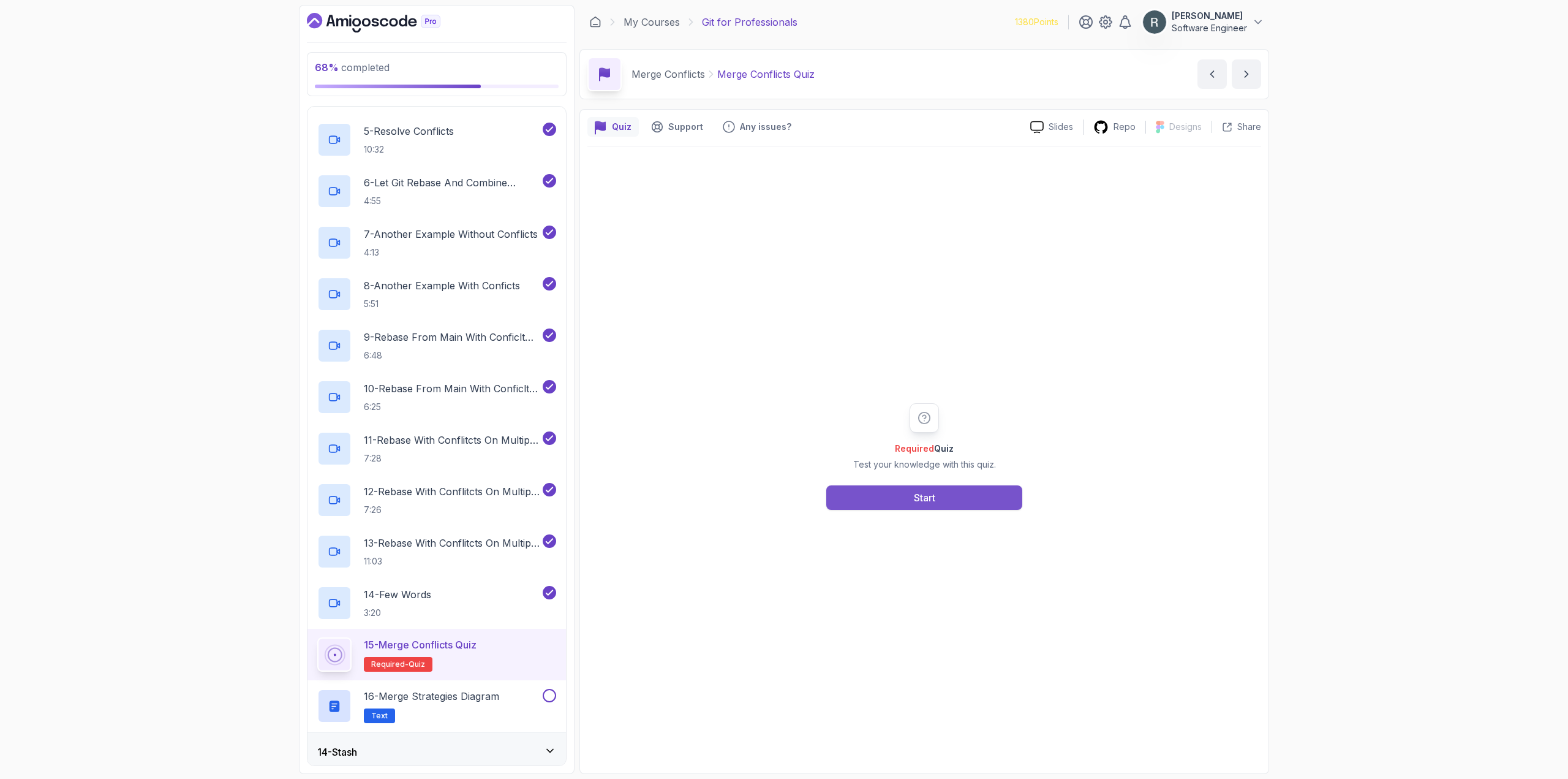
click at [884, 498] on button "Start" at bounding box center [924, 498] width 196 height 25
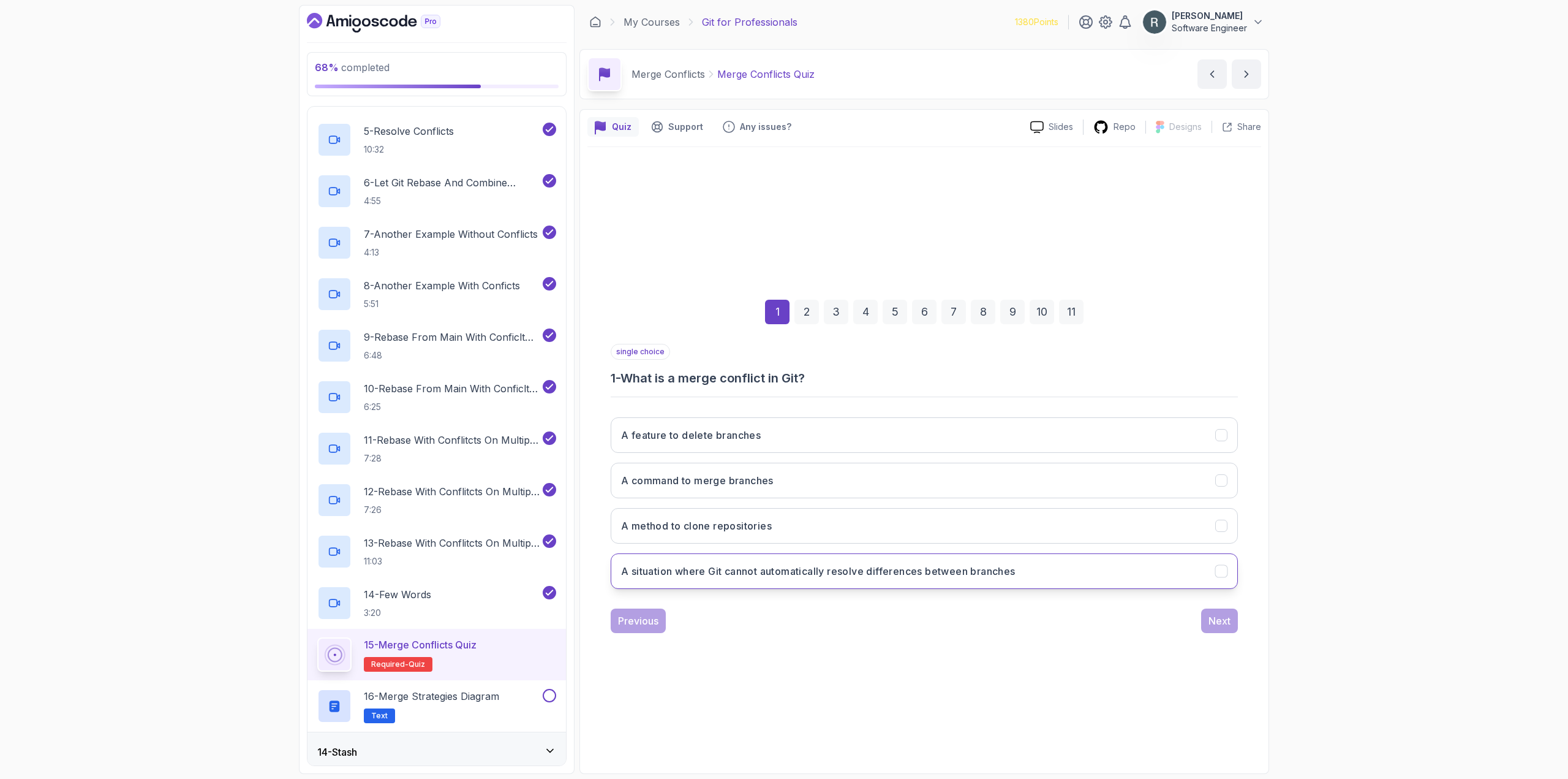
click at [853, 583] on button "A situation where Git cannot automatically resolve differences between branches" at bounding box center [924, 571] width 627 height 36
click at [1193, 630] on div "Previous Next" at bounding box center [924, 621] width 627 height 25
click at [1205, 626] on button "Next" at bounding box center [1219, 621] width 37 height 25
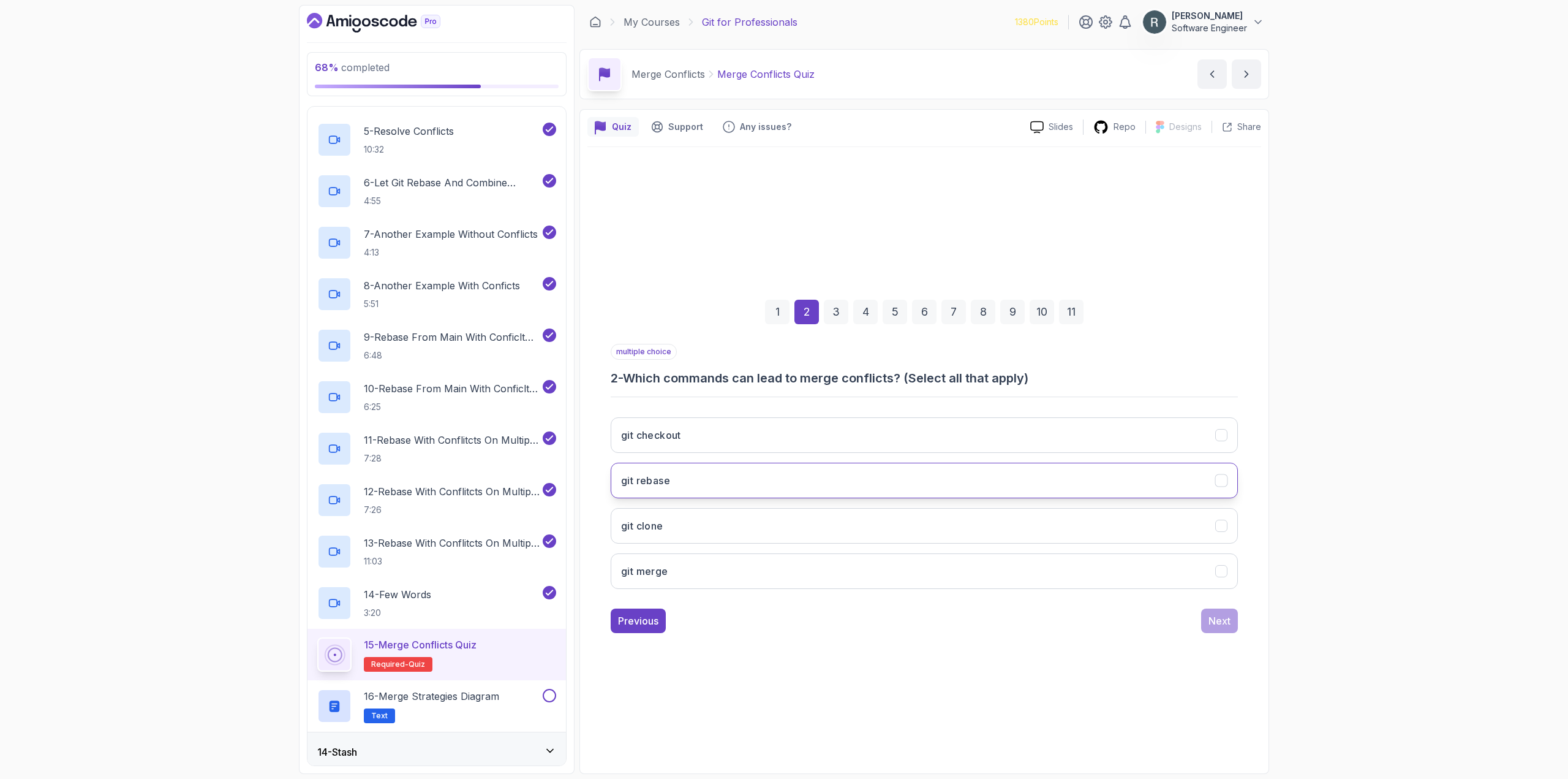
click at [944, 495] on button "git rebase" at bounding box center [924, 480] width 627 height 36
click at [966, 578] on button "git merge" at bounding box center [924, 571] width 627 height 36
click at [1217, 621] on div "Next" at bounding box center [1219, 621] width 22 height 15
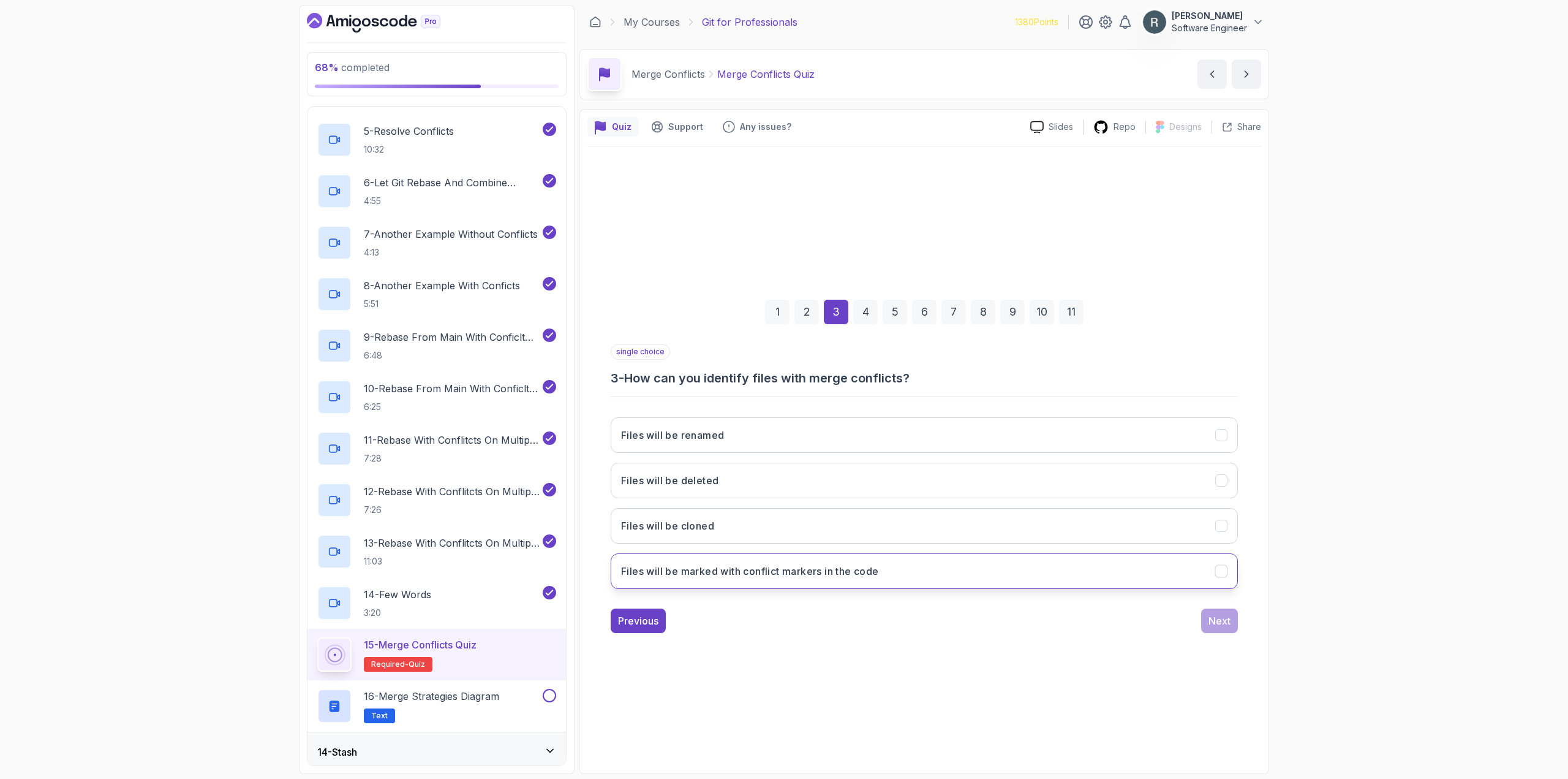
click at [937, 582] on button "Files will be marked with conflict markers in the code" at bounding box center [924, 571] width 627 height 36
click at [1205, 620] on button "Next" at bounding box center [1219, 621] width 37 height 25
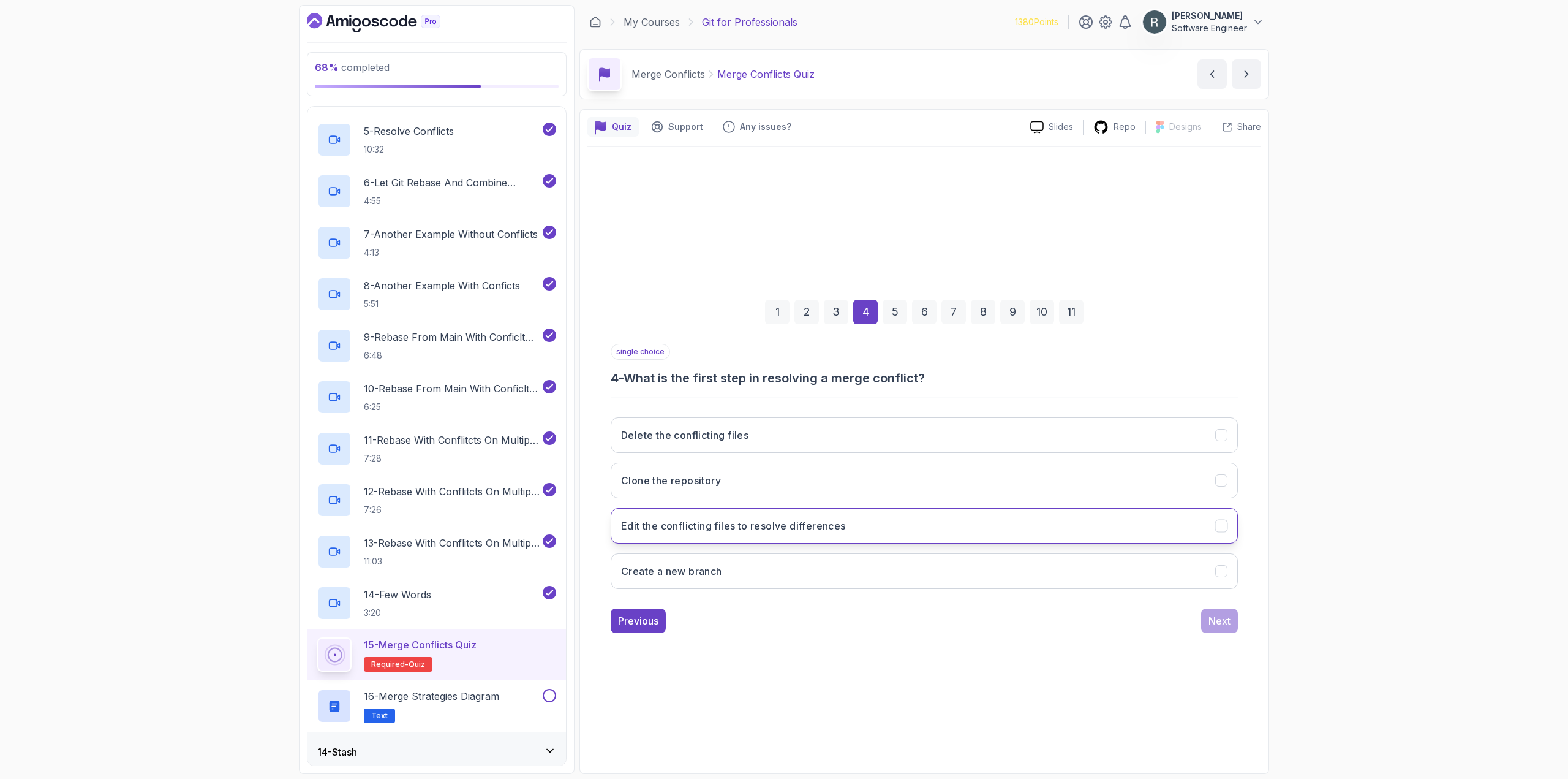
click at [879, 531] on button "Edit the conflicting files to resolve differences" at bounding box center [924, 525] width 627 height 36
click at [1217, 624] on div "Next" at bounding box center [1219, 621] width 22 height 15
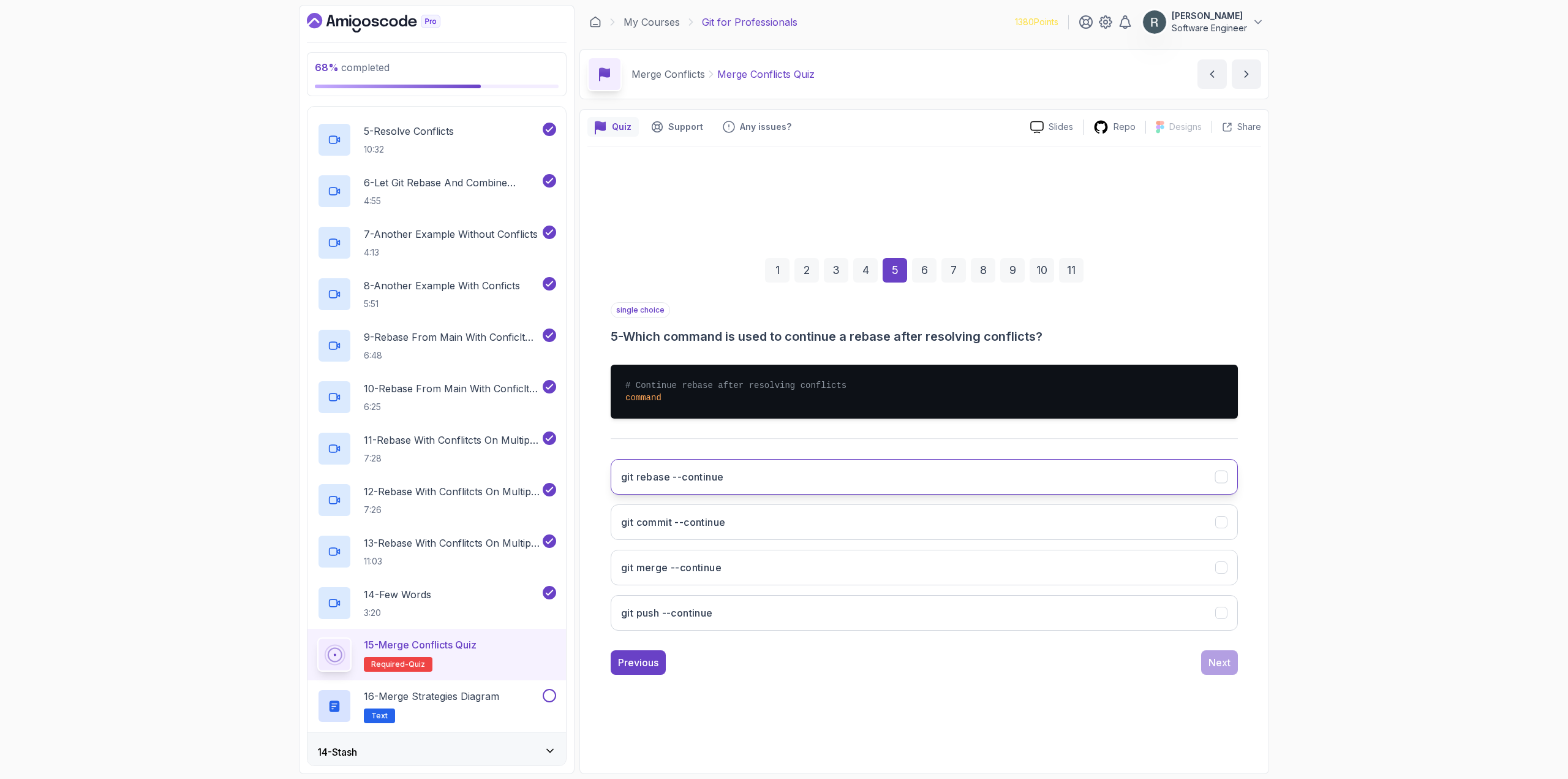
click at [964, 480] on button "git rebase --continue" at bounding box center [924, 476] width 627 height 36
click at [1229, 661] on div "Next" at bounding box center [1219, 662] width 22 height 15
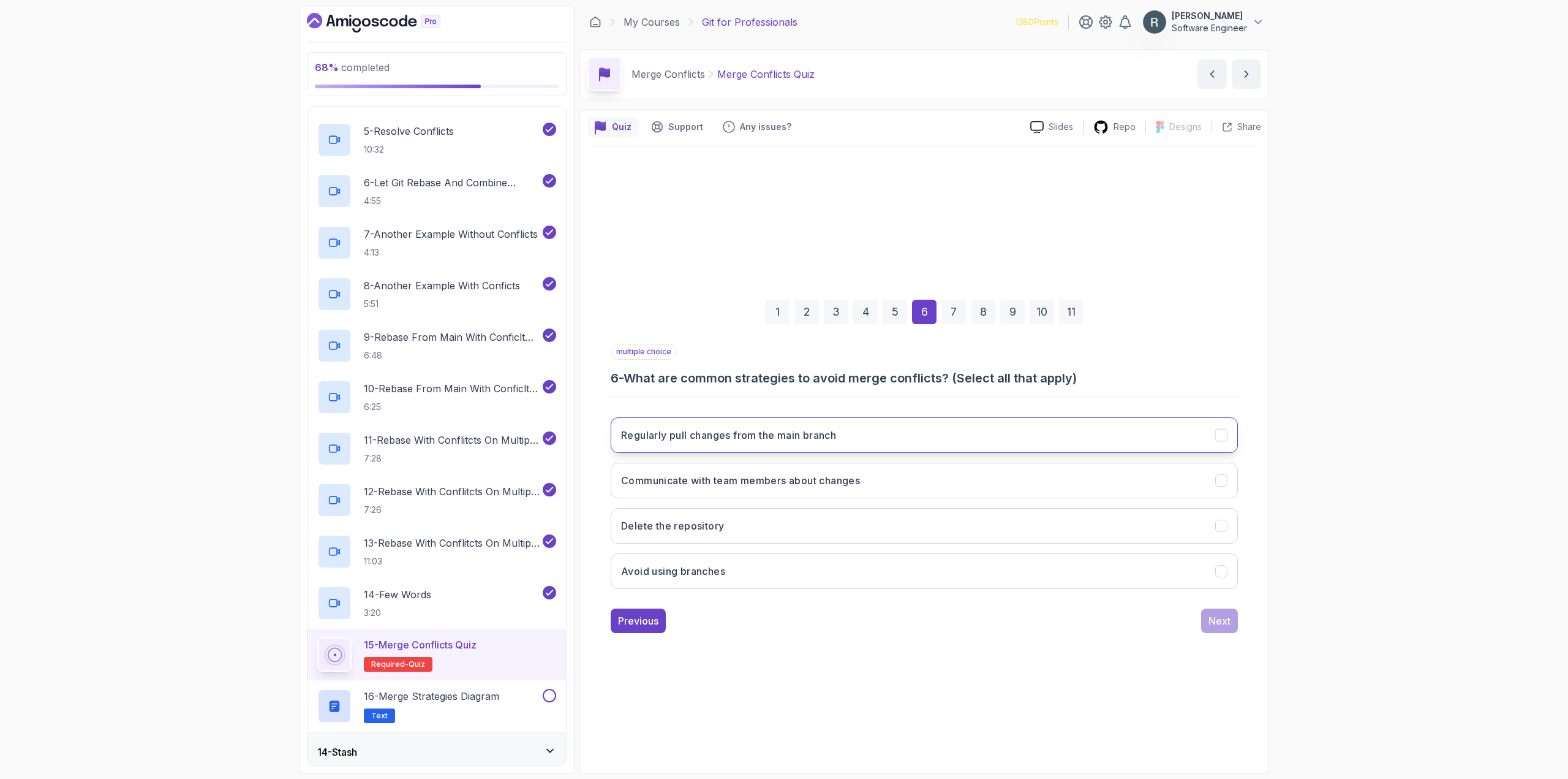
click at [879, 441] on button "Regularly pull changes from the main branch" at bounding box center [924, 435] width 627 height 36
click at [847, 490] on button "Communicate with team members about changes" at bounding box center [924, 480] width 627 height 36
click at [1216, 624] on div "Next" at bounding box center [1219, 621] width 22 height 15
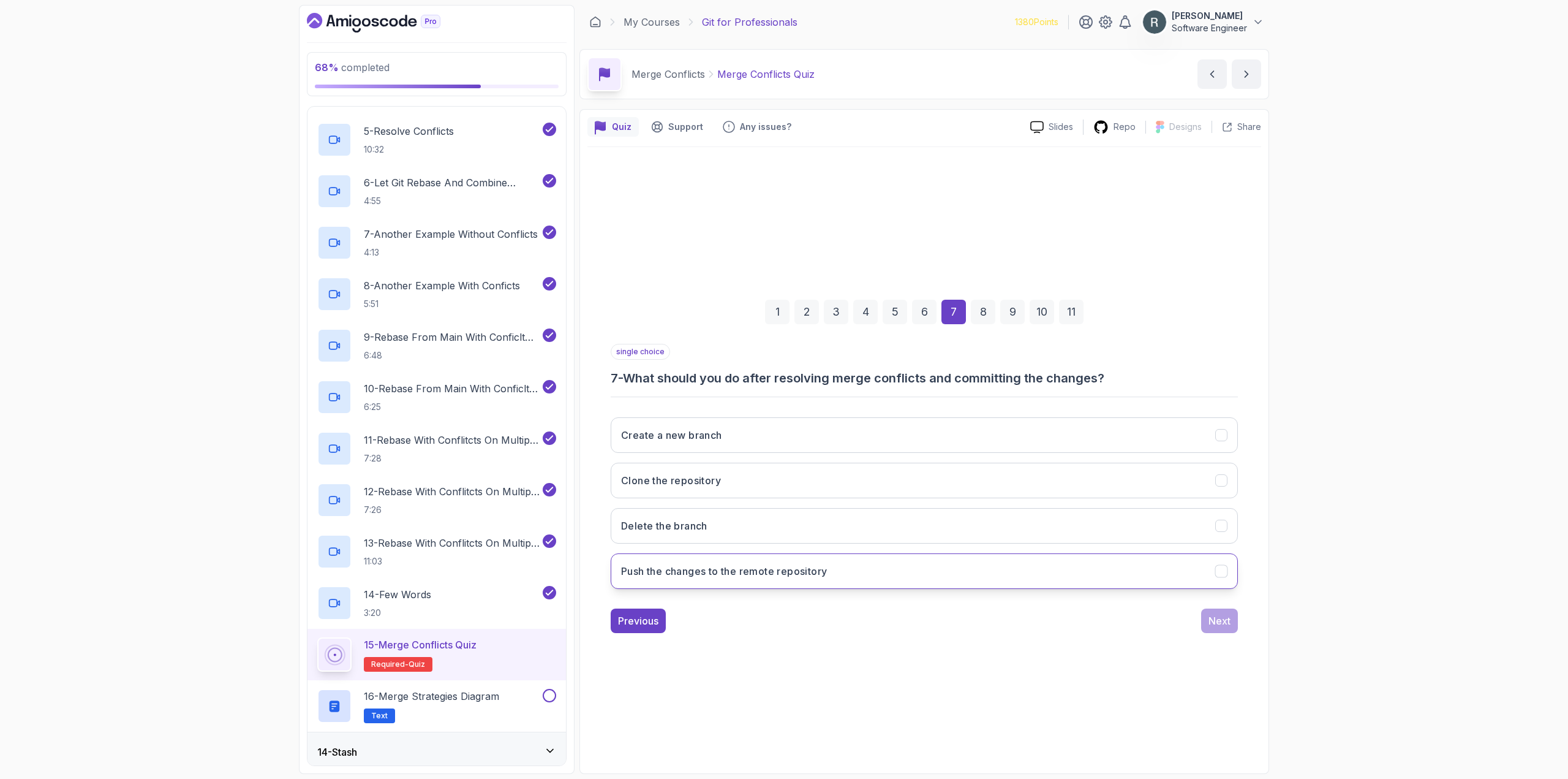
click at [1009, 559] on button "Push the changes to the remote repository" at bounding box center [924, 571] width 627 height 36
click at [1224, 624] on div "Next" at bounding box center [1219, 621] width 22 height 15
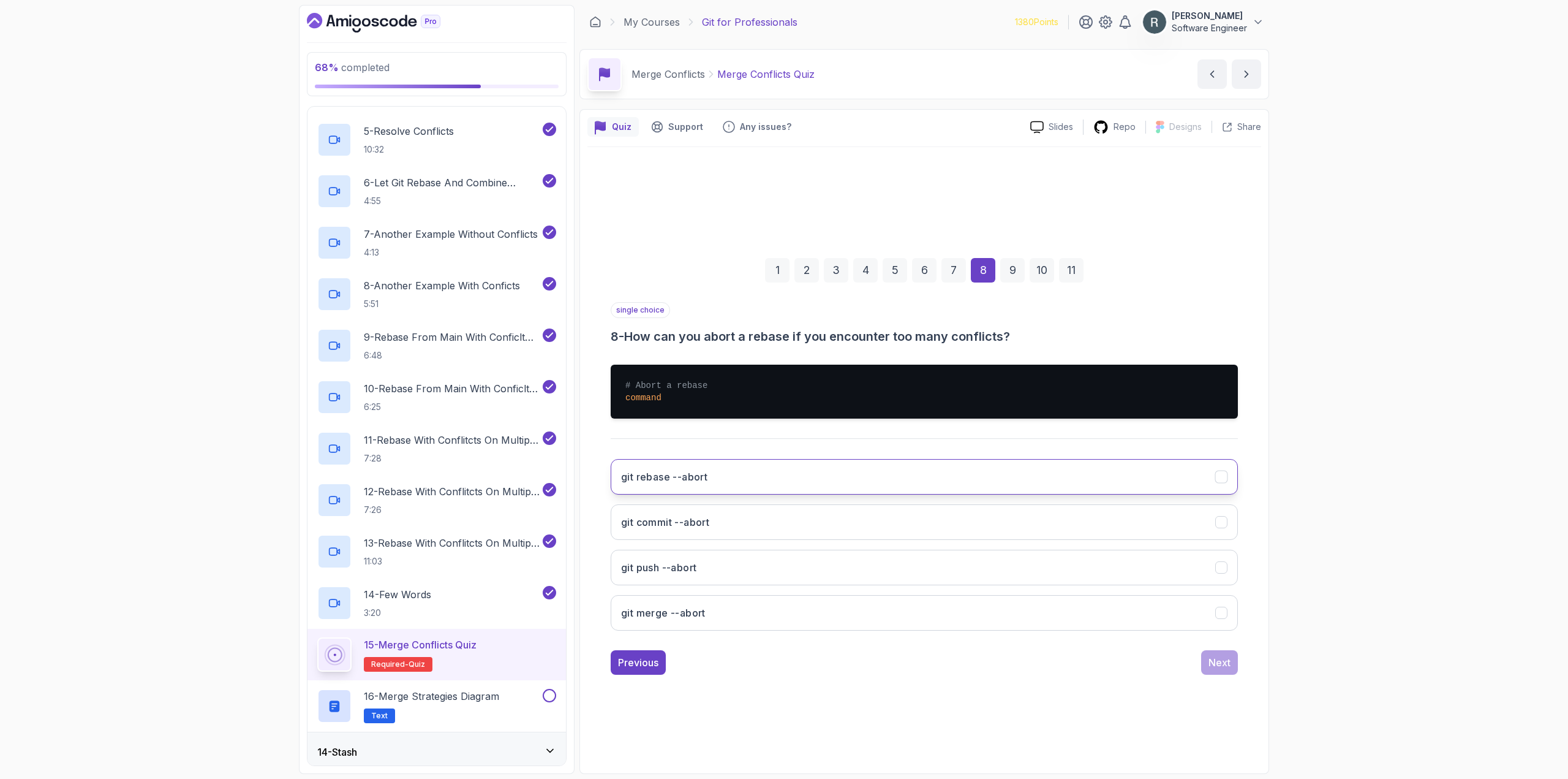
click at [998, 482] on button "git rebase --abort" at bounding box center [924, 476] width 627 height 36
click at [1225, 665] on div "Next" at bounding box center [1219, 662] width 22 height 15
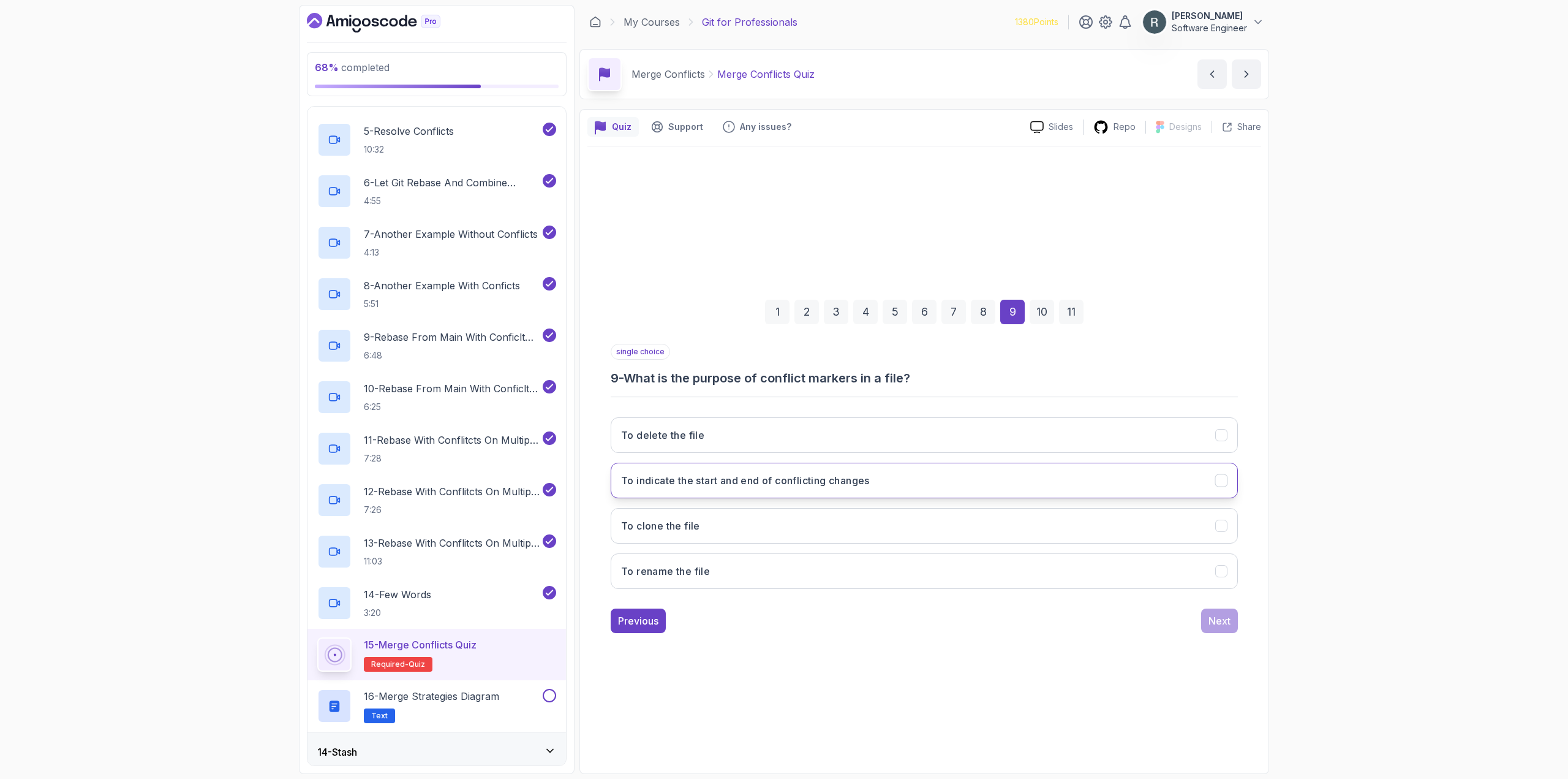
click at [937, 480] on button "To indicate the start and end of conflicting changes" at bounding box center [924, 480] width 627 height 36
click at [1216, 622] on div "Next" at bounding box center [1219, 621] width 22 height 15
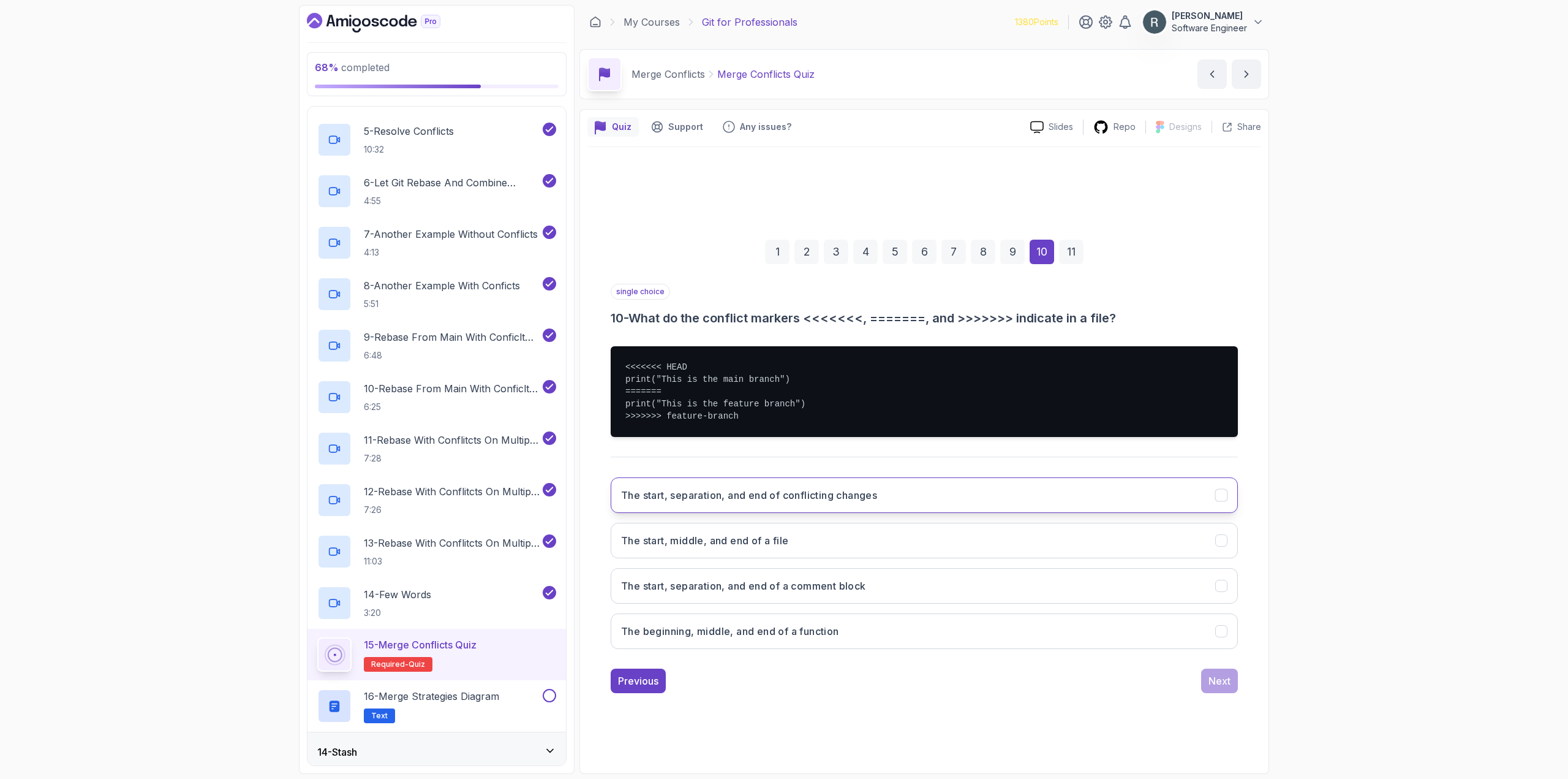
click at [908, 493] on button "The start, separation, and end of conflicting changes" at bounding box center [924, 495] width 627 height 36
click at [1227, 673] on div "Next" at bounding box center [1219, 681] width 22 height 15
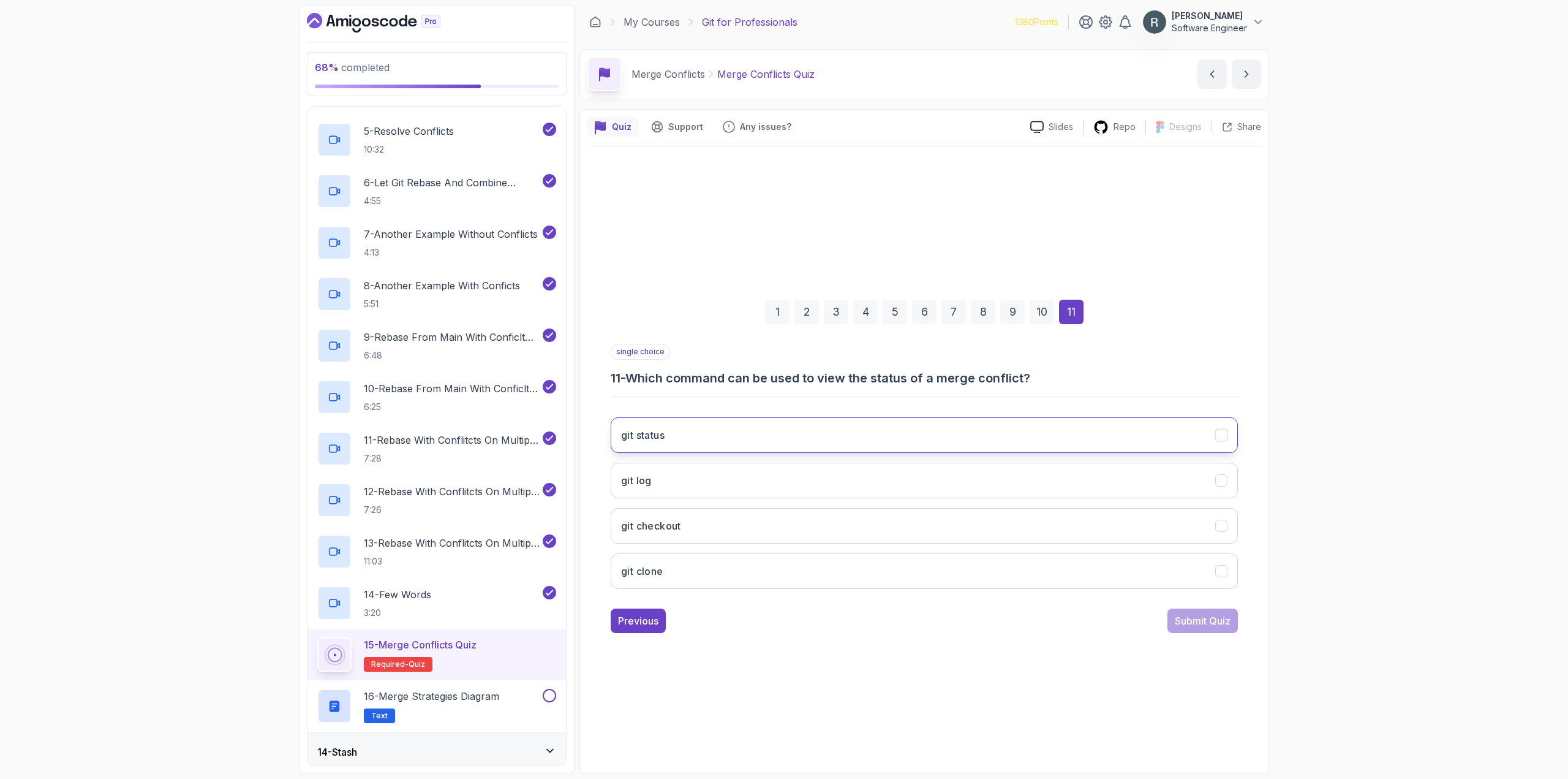
click at [861, 441] on button "git status" at bounding box center [924, 435] width 627 height 36
click at [1192, 619] on div "Submit Quiz" at bounding box center [1203, 621] width 56 height 15
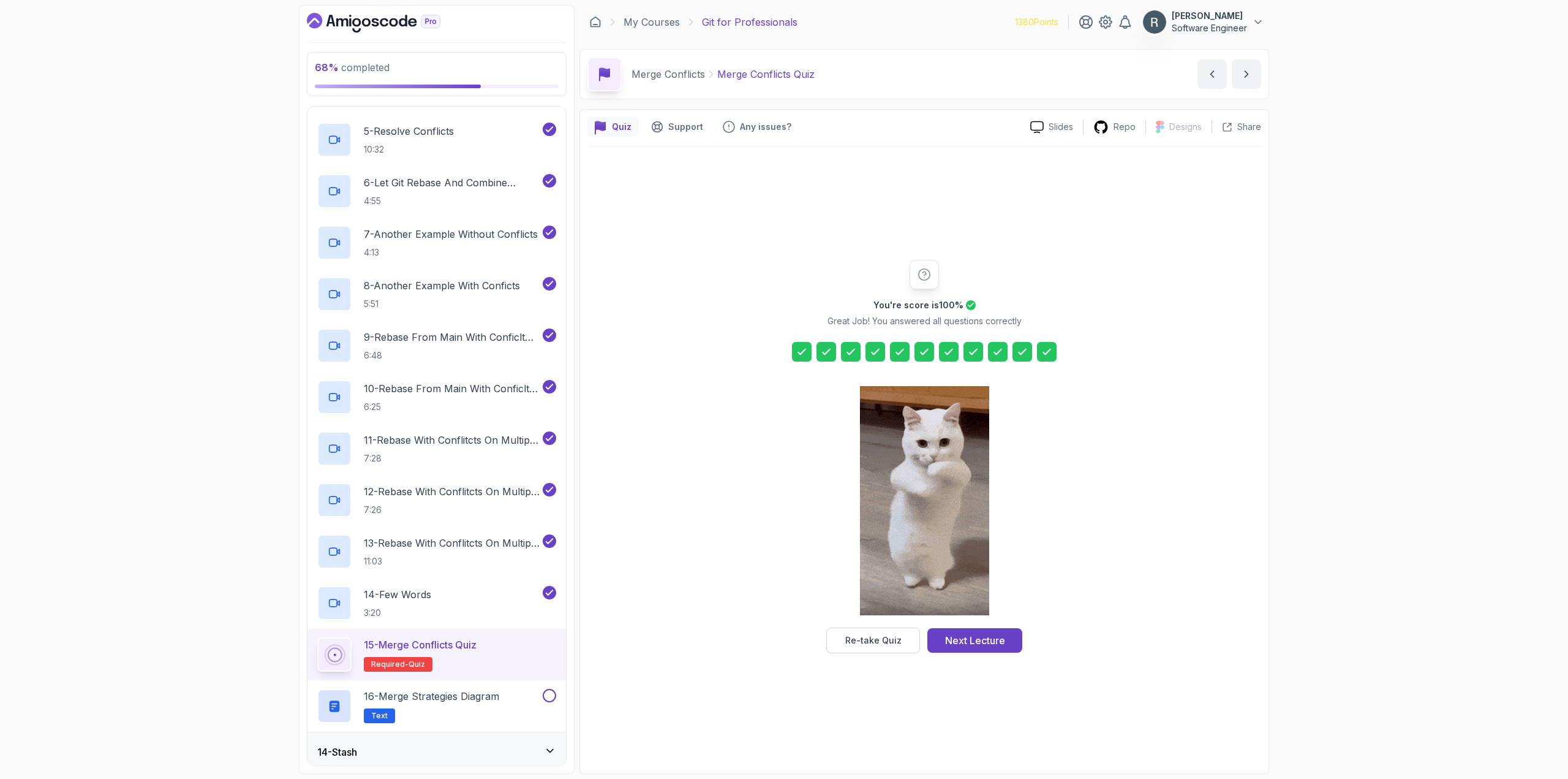
click at [1001, 636] on div "Next Lecture" at bounding box center [975, 640] width 60 height 15
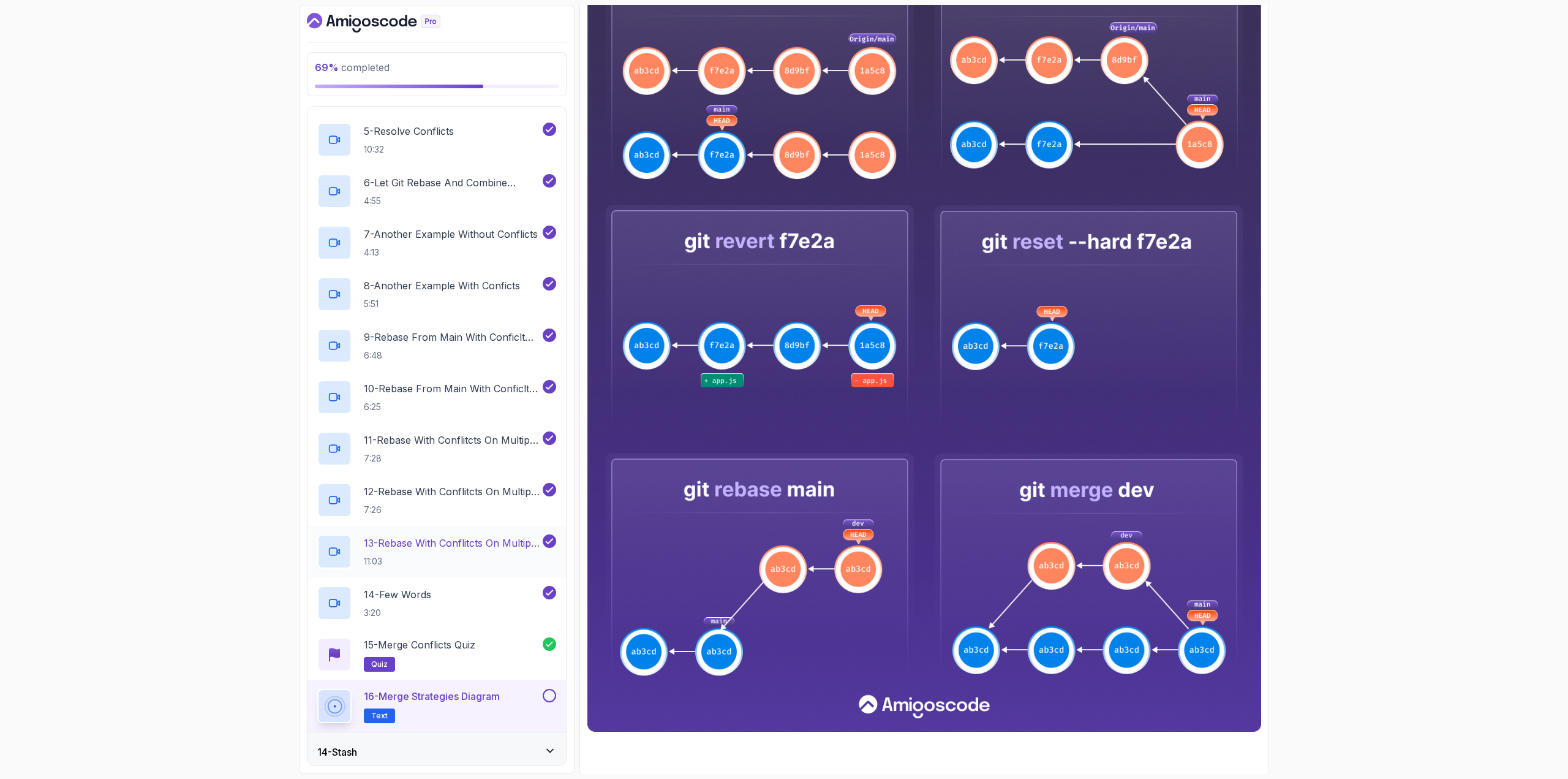
scroll to position [307, 0]
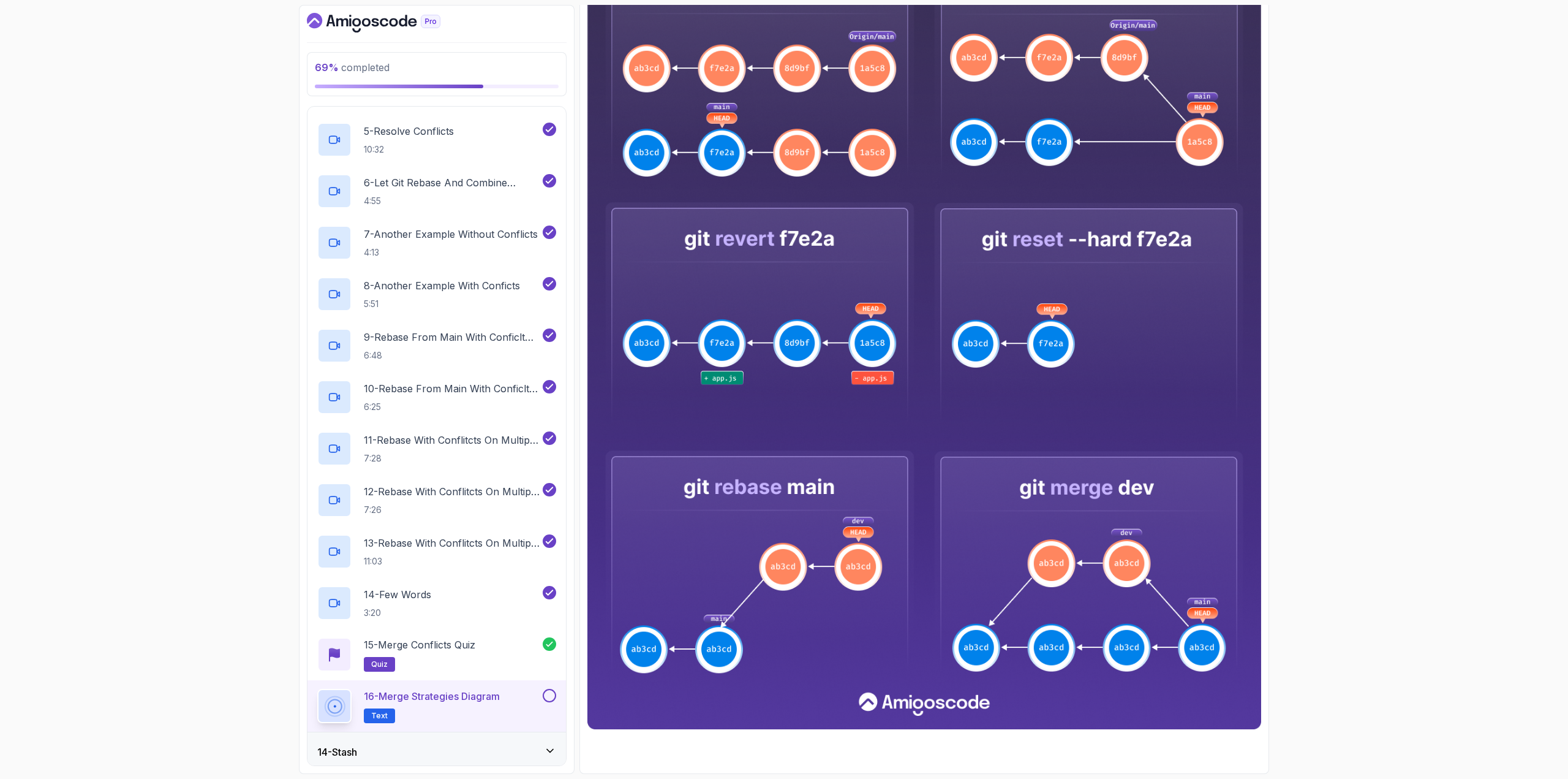
click at [552, 698] on button at bounding box center [549, 695] width 14 height 14
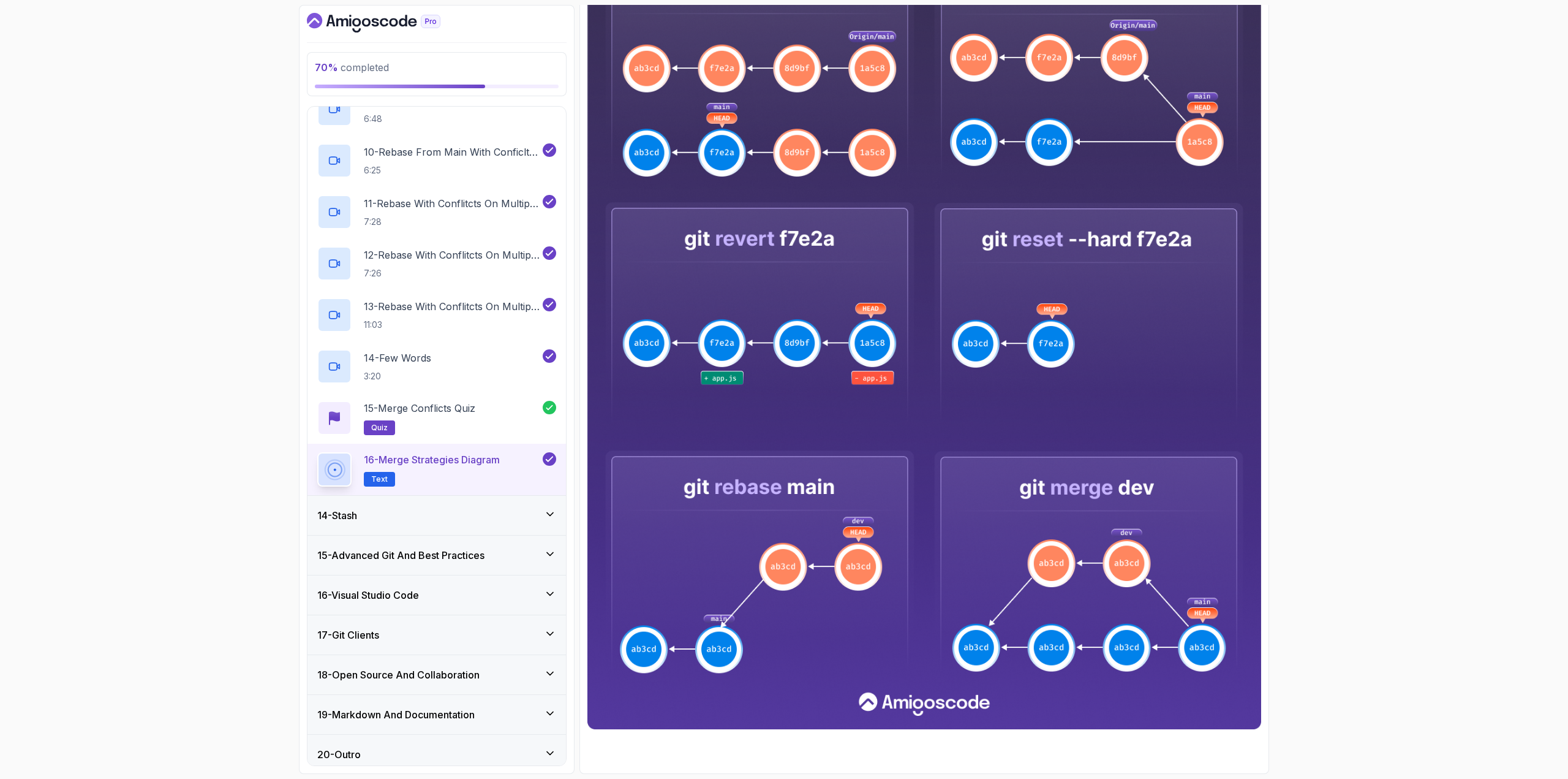
scroll to position [961, 0]
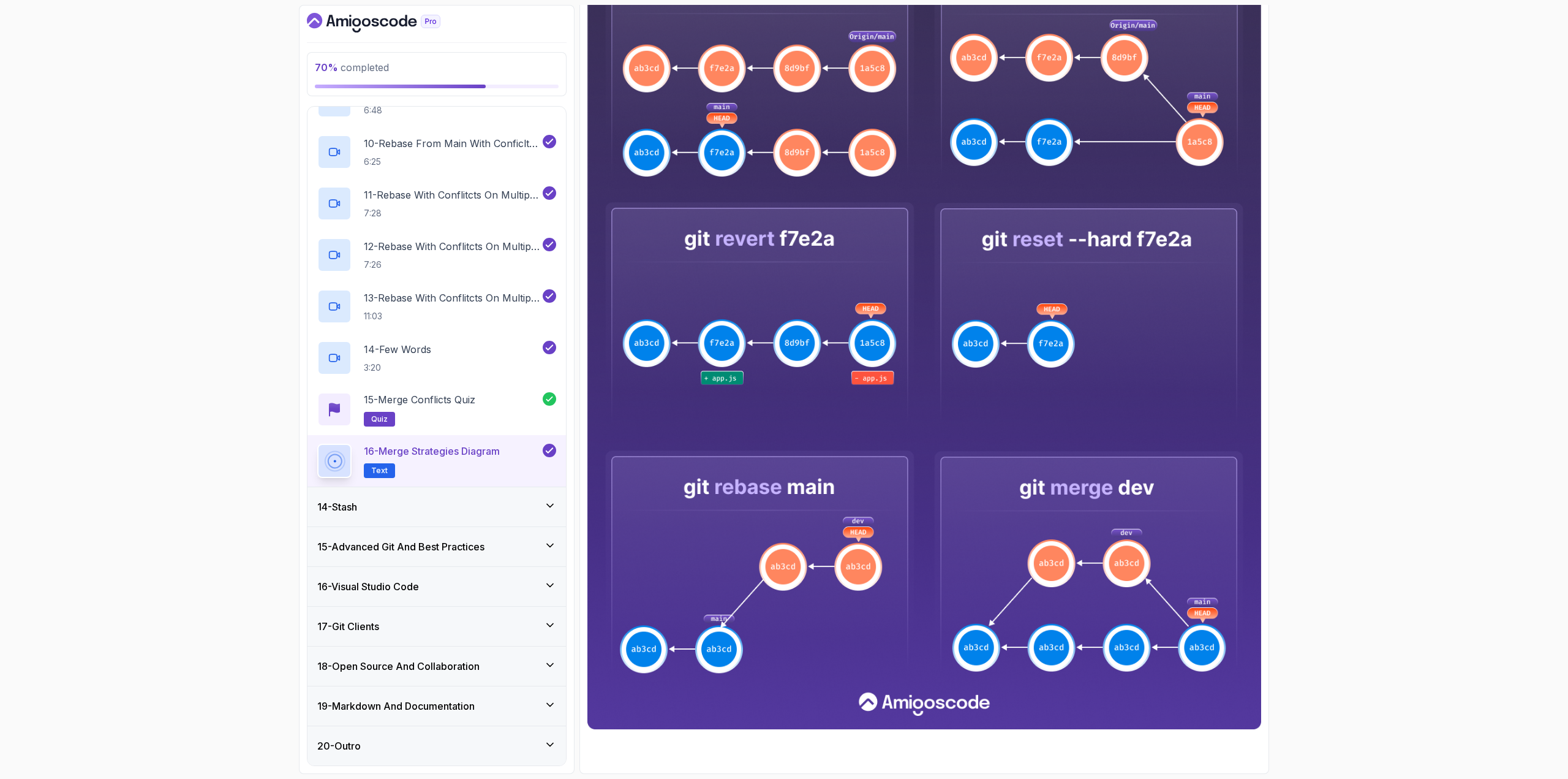
click at [357, 500] on h3 "14 - Stash" at bounding box center [337, 507] width 40 height 15
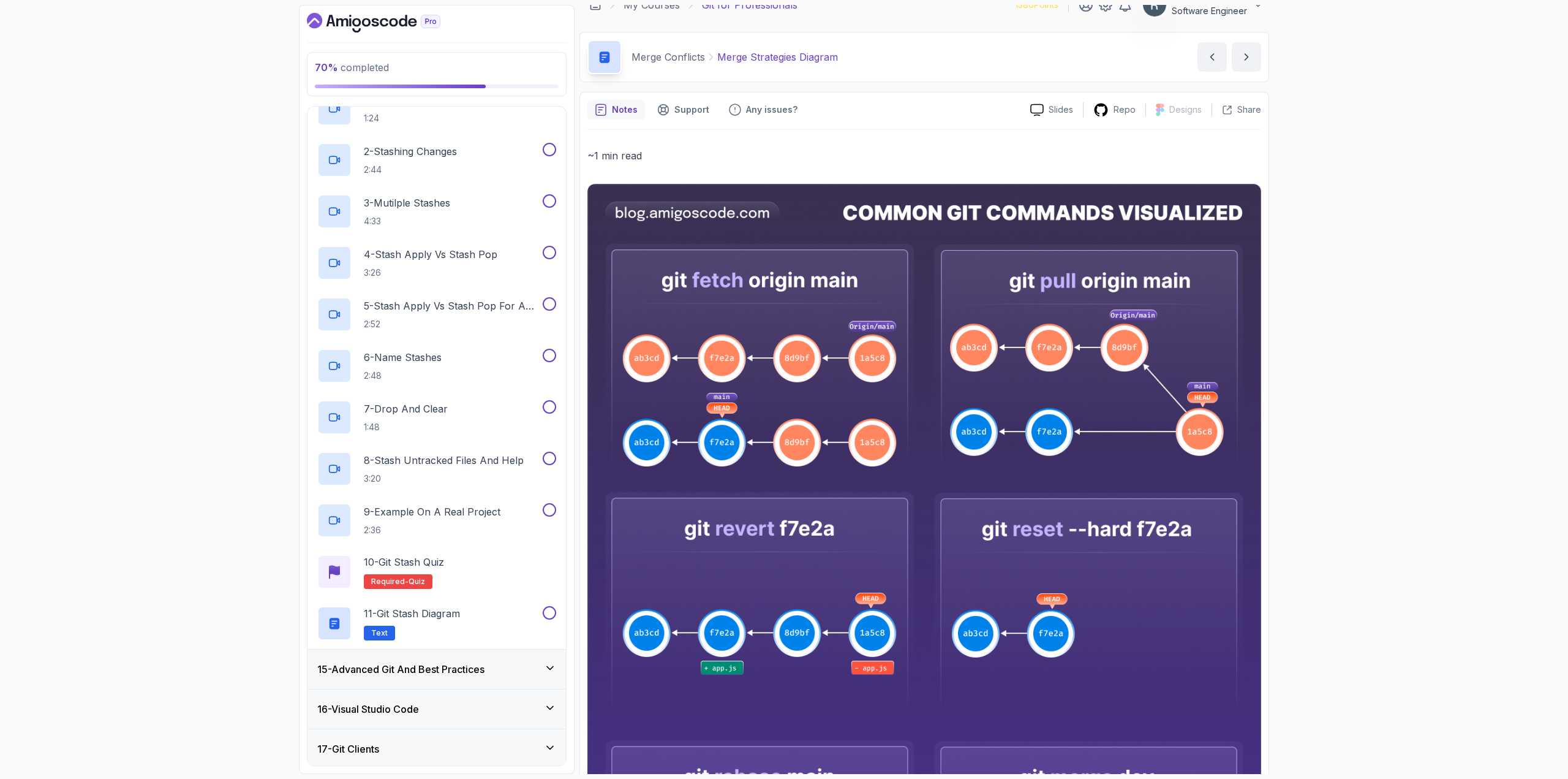
scroll to position [0, 0]
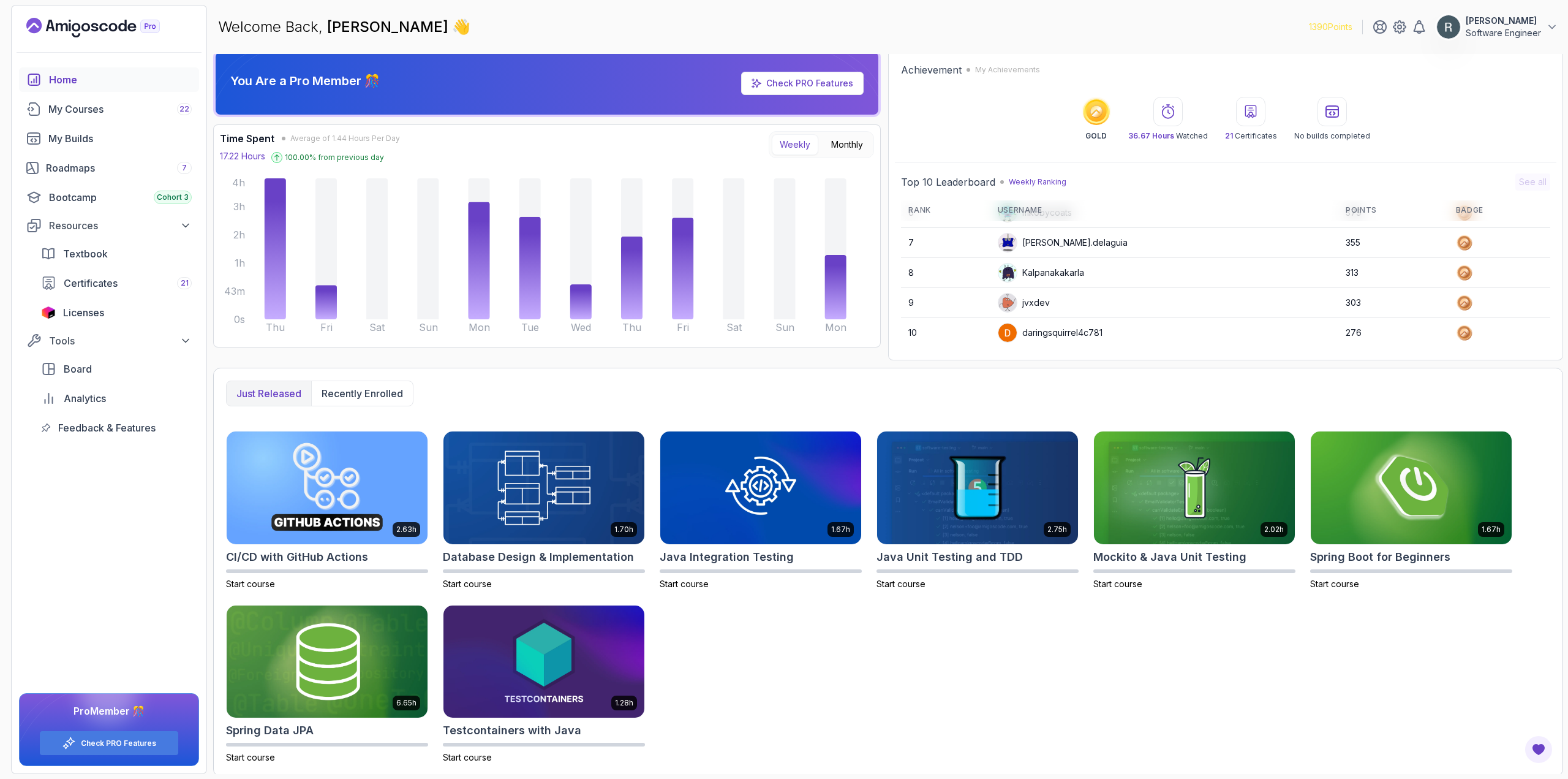
scroll to position [6, 0]
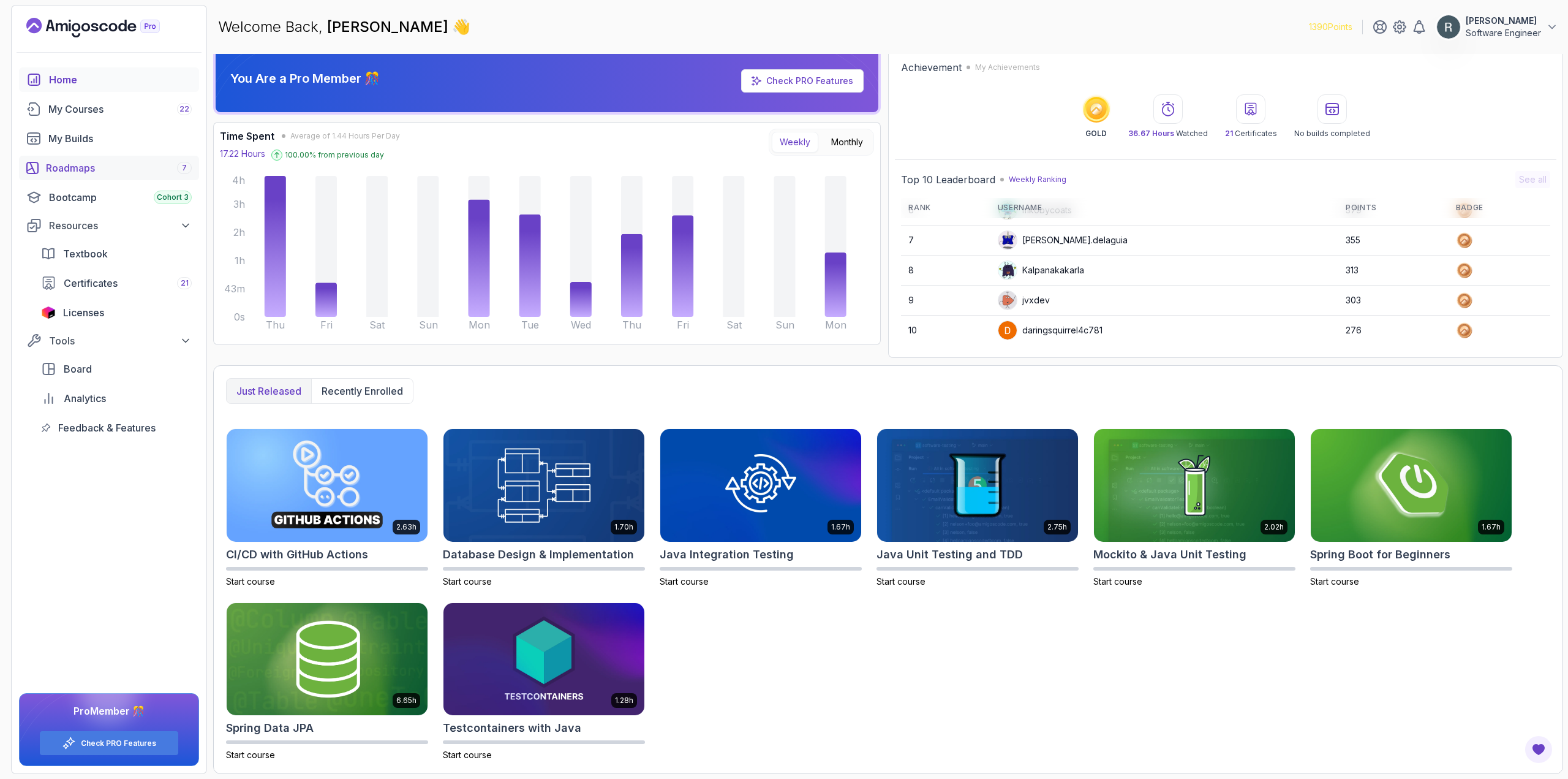
click at [82, 161] on div "Roadmaps 7" at bounding box center [119, 168] width 146 height 15
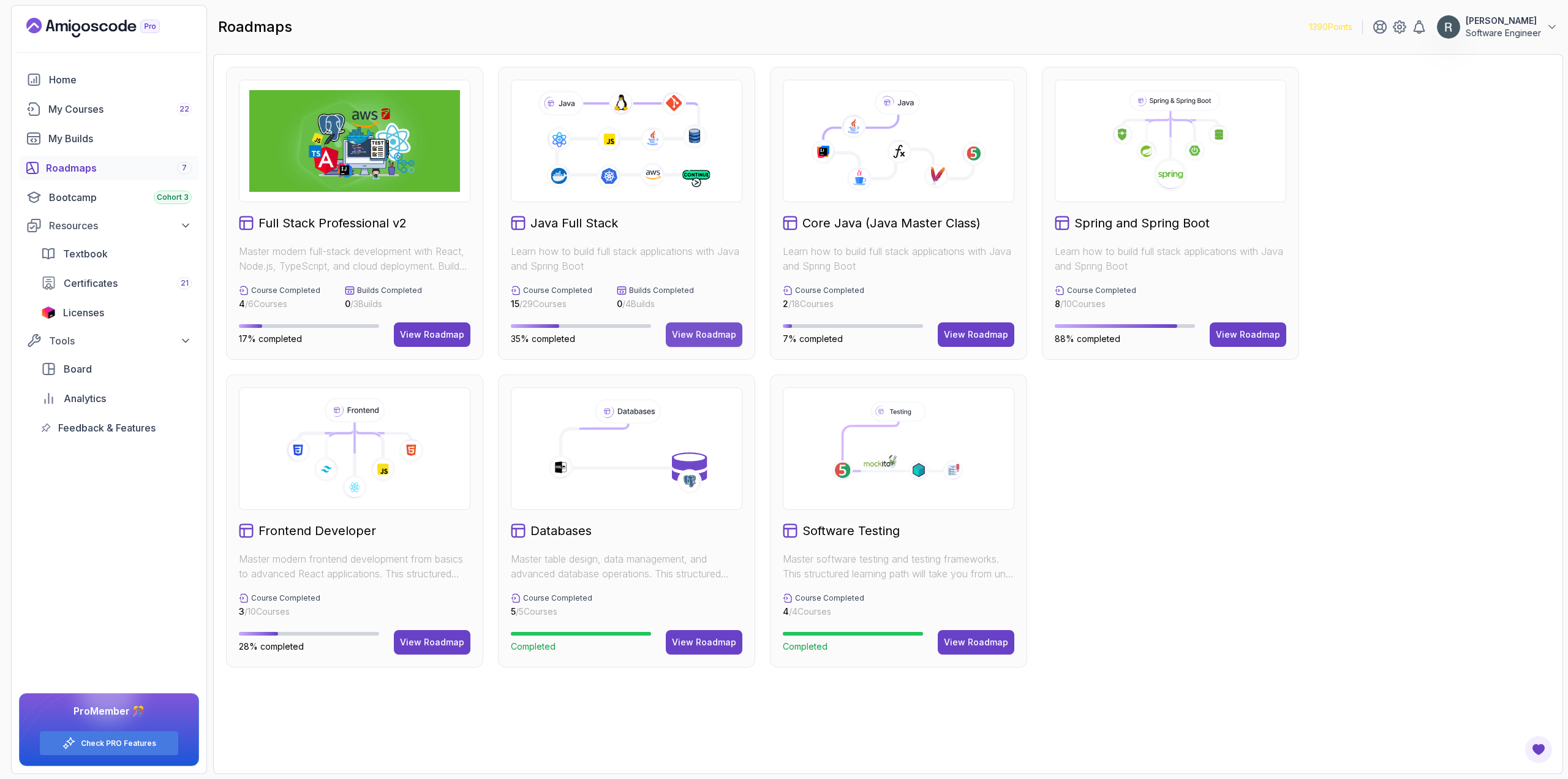
click at [698, 324] on button "View Roadmap" at bounding box center [704, 334] width 76 height 25
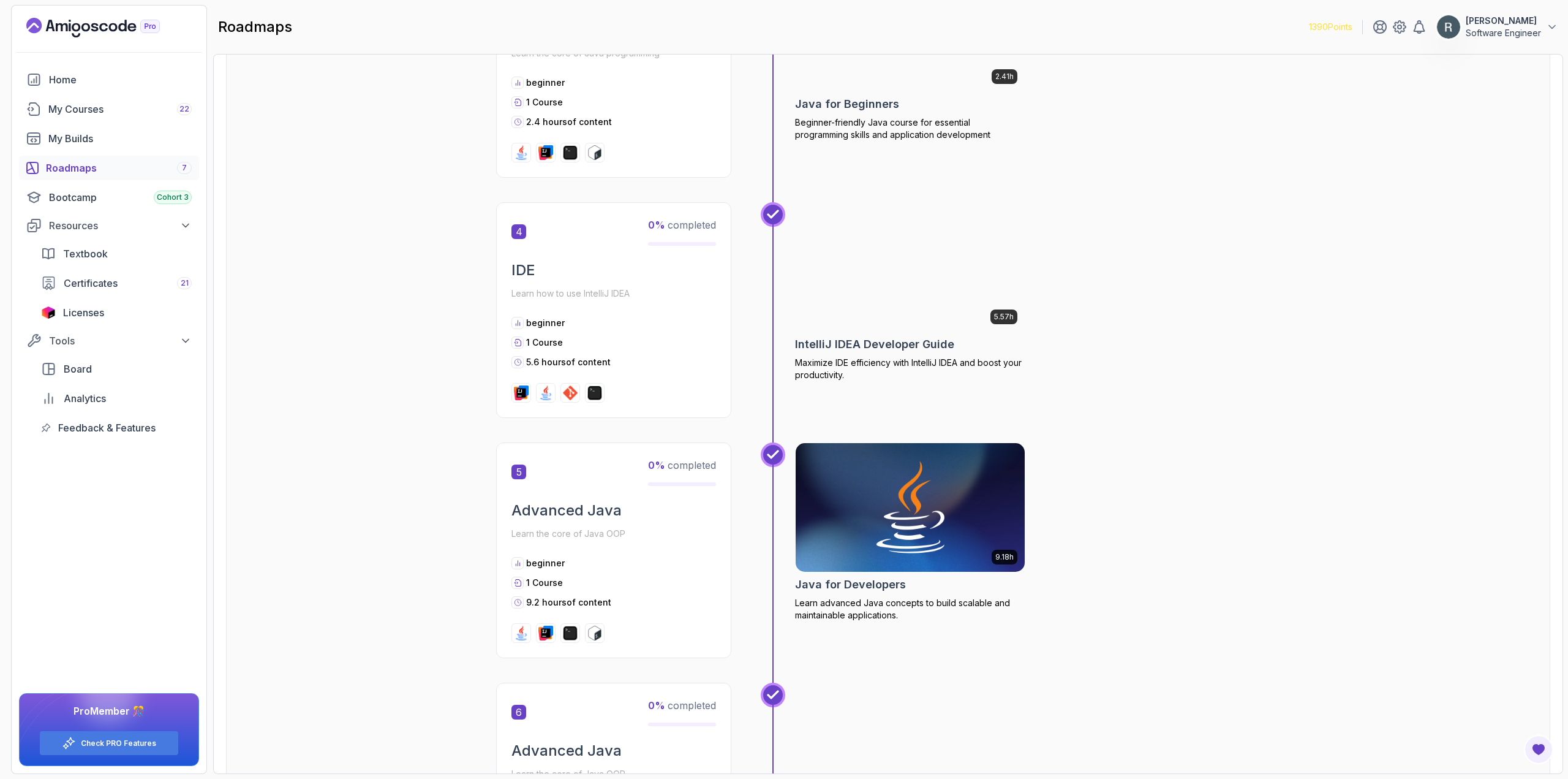
scroll to position [919, 0]
